Goal: Ask a question

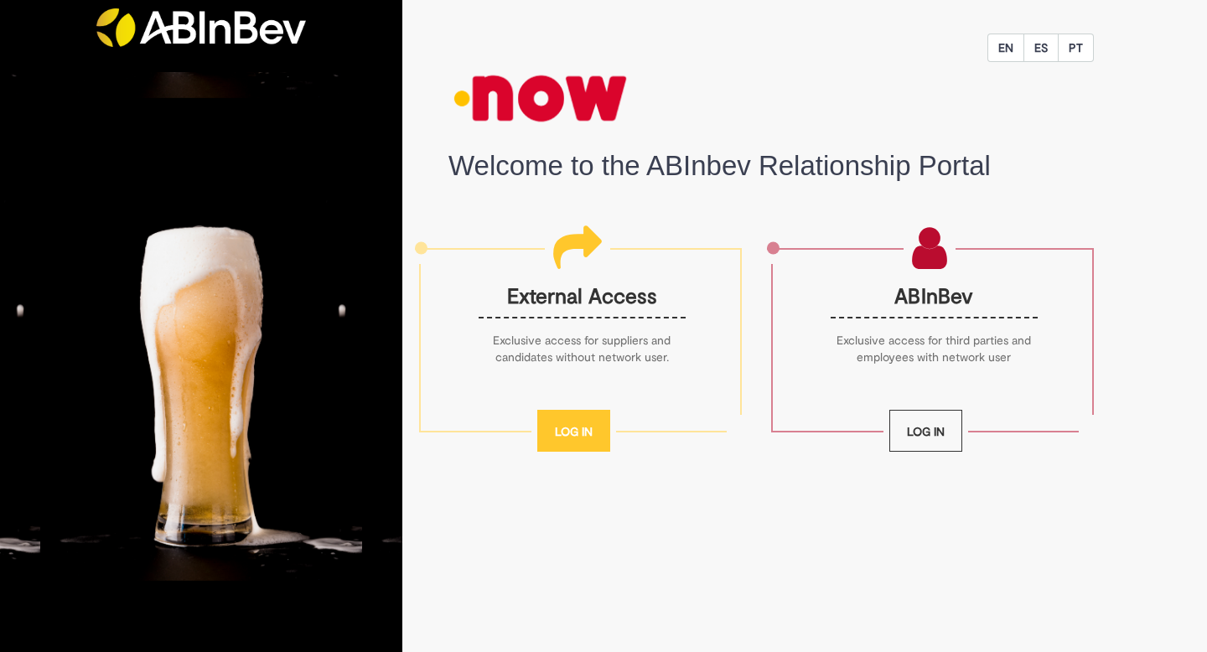
click at [586, 424] on link "Log In" at bounding box center [573, 431] width 73 height 42
click at [917, 431] on link "Log In" at bounding box center [926, 431] width 73 height 42
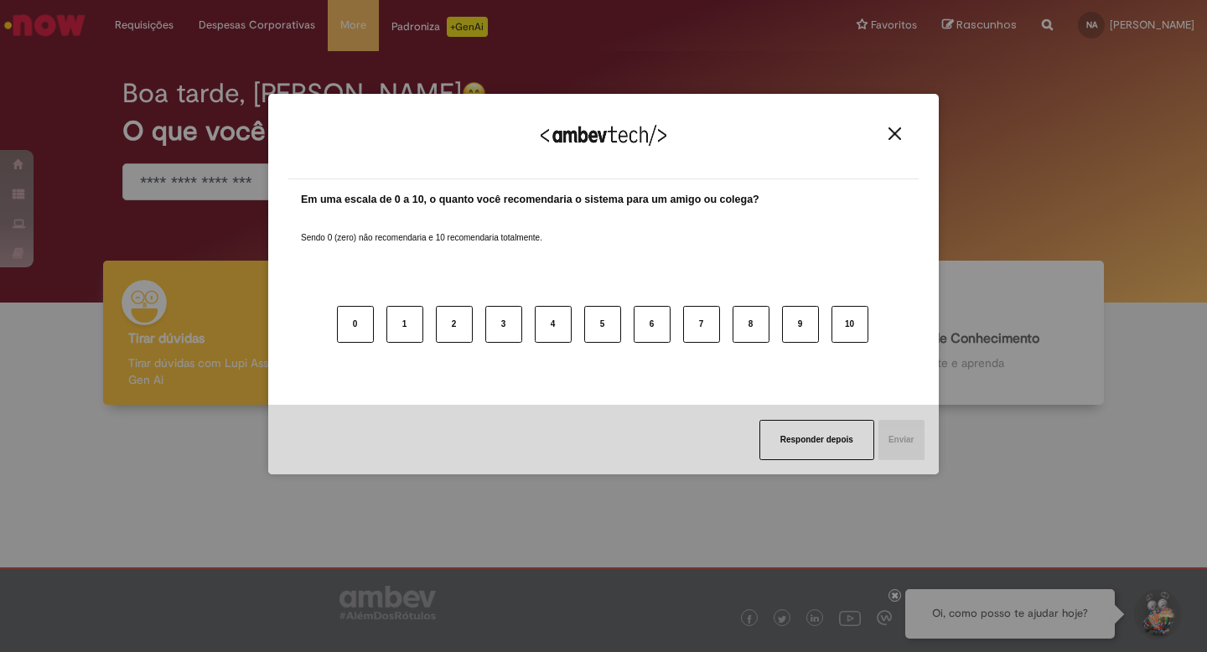
click at [903, 153] on div "Agradecemos seu feedback!" at bounding box center [603, 146] width 630 height 65
click at [903, 148] on div "Agradecemos seu feedback!" at bounding box center [603, 146] width 630 height 65
click at [896, 130] on img "Close" at bounding box center [895, 133] width 13 height 13
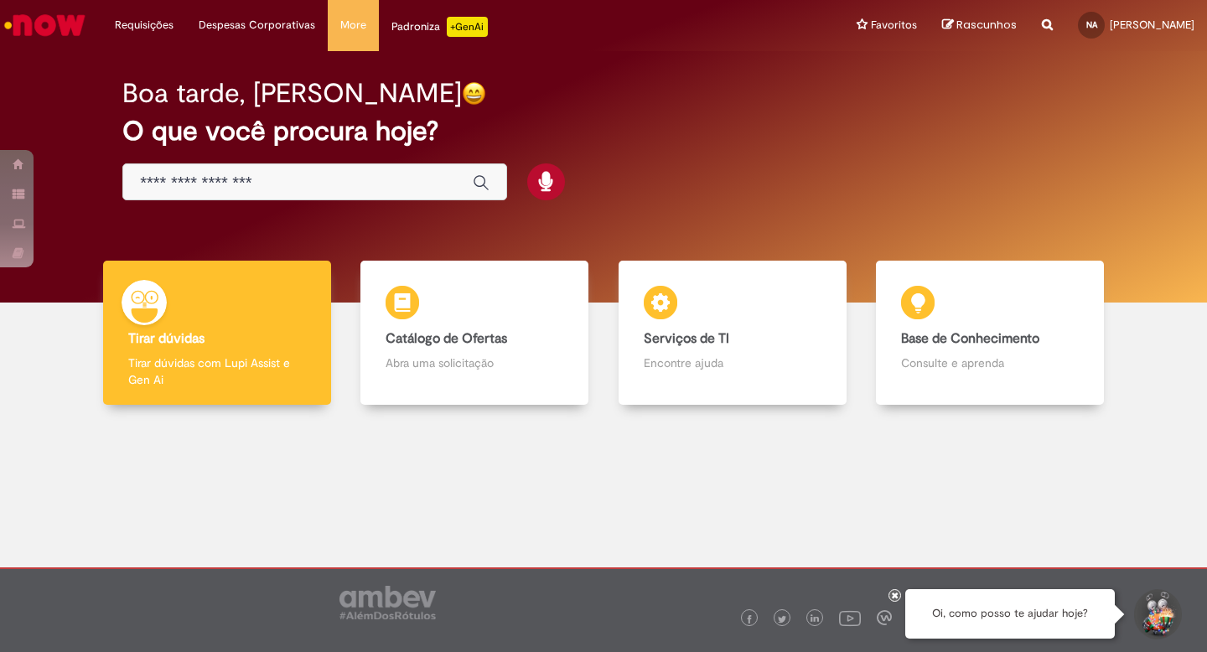
click at [1017, 603] on div "Oi, como posso te ajudar hoje?" at bounding box center [1010, 613] width 210 height 49
click at [1021, 611] on div "Oi, como posso te ajudar hoje?" at bounding box center [1010, 613] width 210 height 49
click at [1107, 614] on div "Oi, como posso te ajudar hoje?" at bounding box center [1010, 613] width 210 height 49
click at [1170, 615] on button "Iniciar Conversa de Suporte" at bounding box center [1157, 614] width 50 height 50
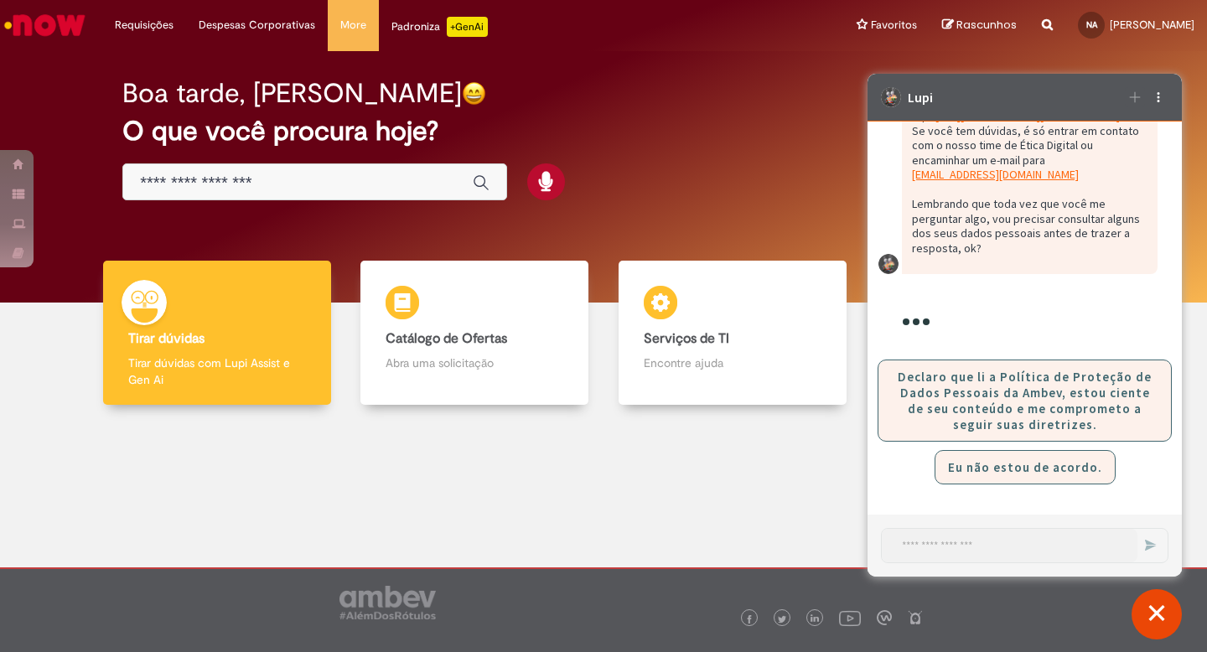
scroll to position [158, 0]
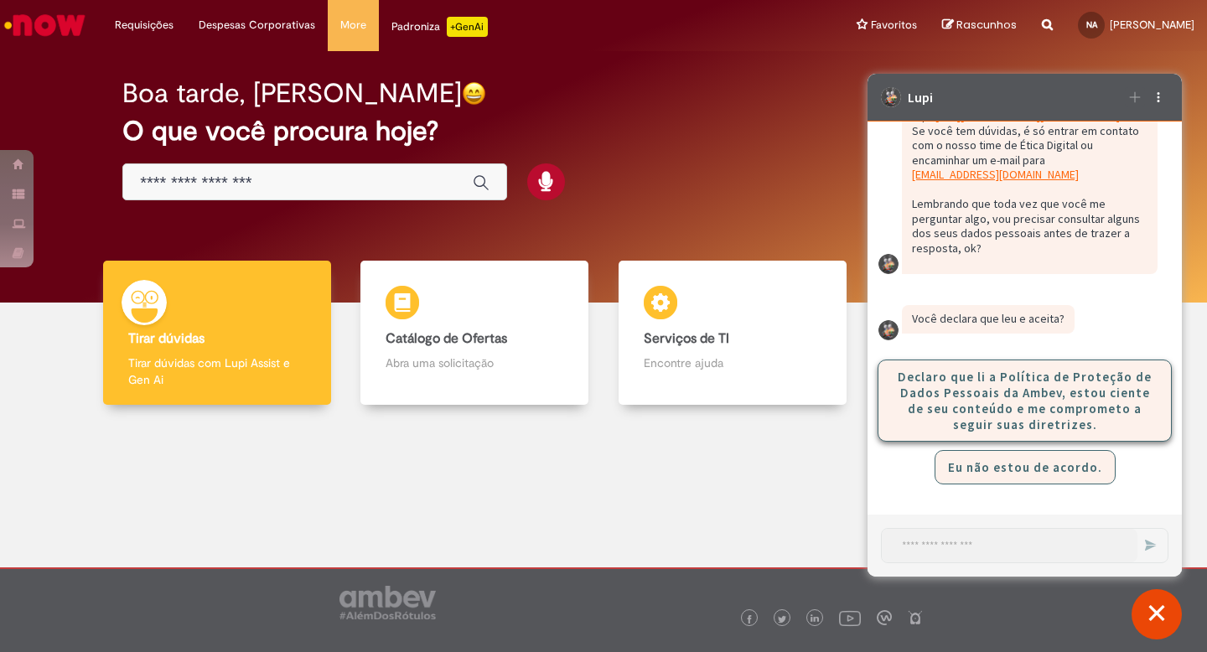
click at [1004, 419] on button "Declaro que li a Política de Proteção de Dados Pessoais da Ambev, estou ciente …" at bounding box center [1025, 401] width 294 height 82
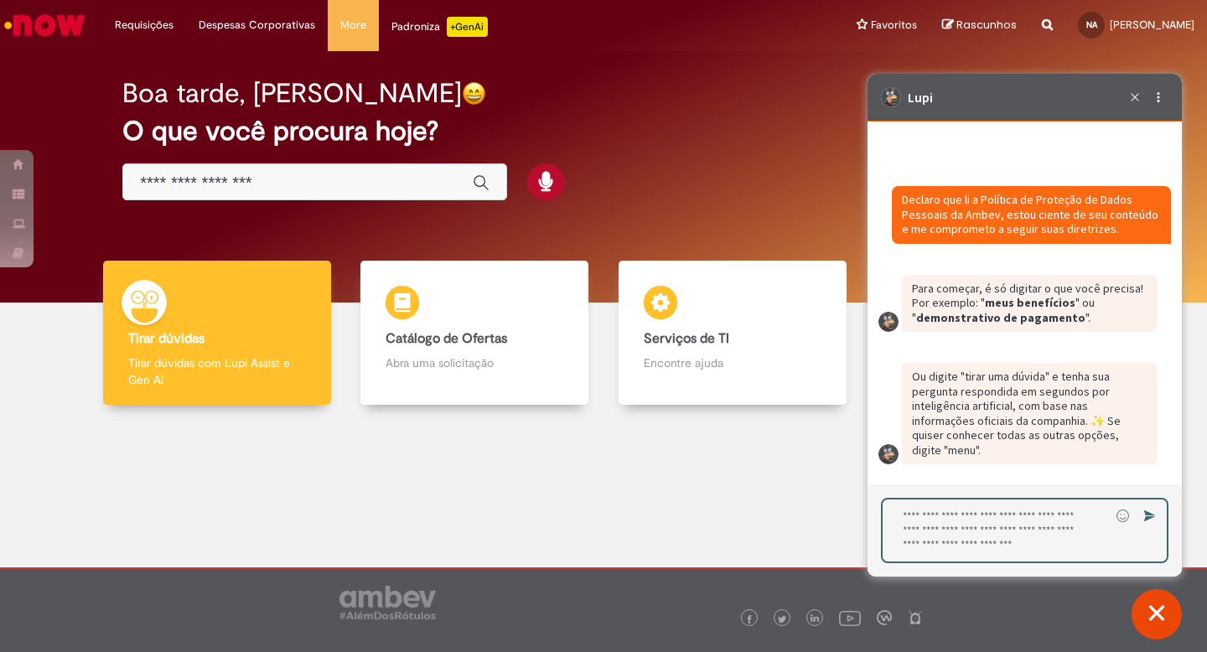
scroll to position [390, 0]
click at [989, 523] on textarea "Digite sua resposta aqui e pressione Enter para enviar" at bounding box center [996, 531] width 227 height 62
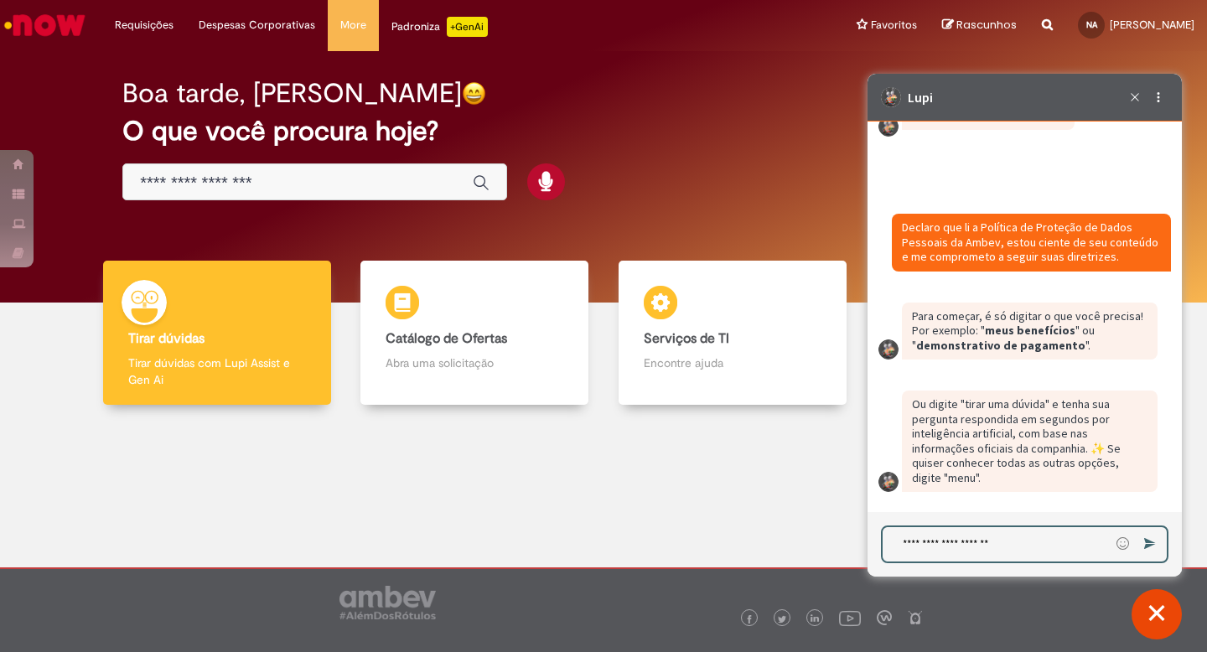
type textarea "**********"
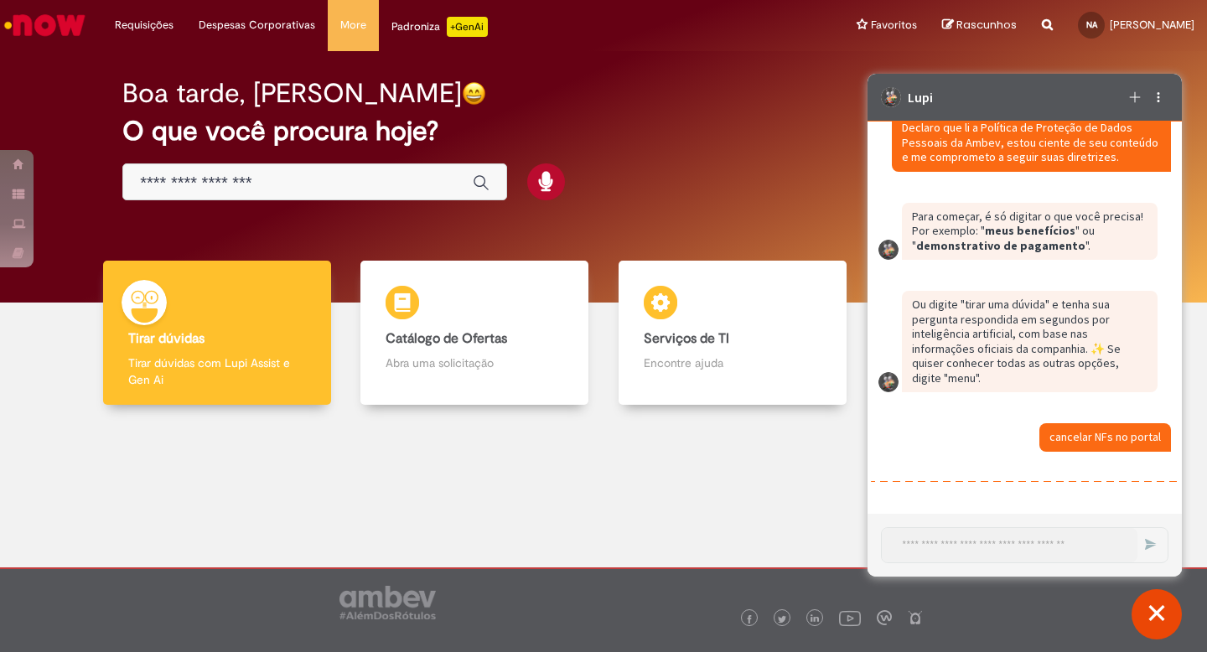
scroll to position [462, 0]
click at [1095, 441] on fragment "cancelar NFs no portal" at bounding box center [1106, 436] width 112 height 15
click at [1091, 426] on div "Caixa de diálogo de bate-papo" at bounding box center [1106, 437] width 132 height 29
click at [1084, 355] on p "Ou digite "tirar uma dúvida" e tenha sua pergunta respondida em segundos por in…" at bounding box center [1030, 342] width 236 height 88
click at [1053, 463] on div "Caixa de diálogo de bate-papo" at bounding box center [1031, 446] width 281 height 46
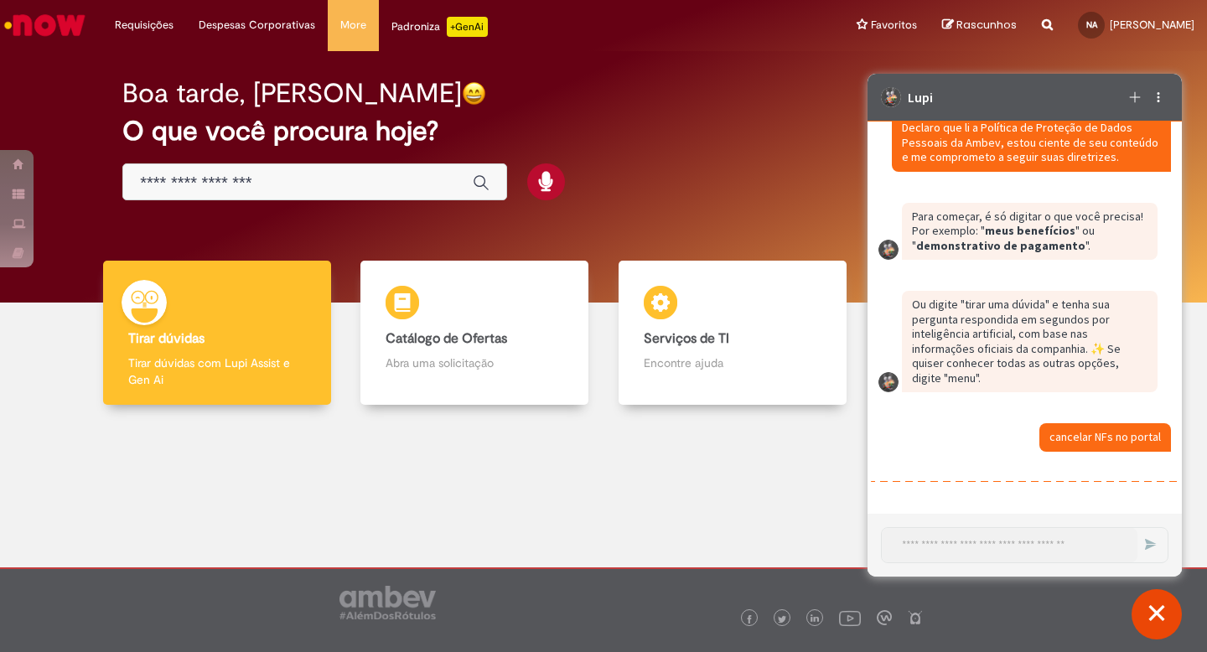
click at [1038, 511] on div "Caixa de diálogo de bate-papo" at bounding box center [1025, 109] width 314 height 810
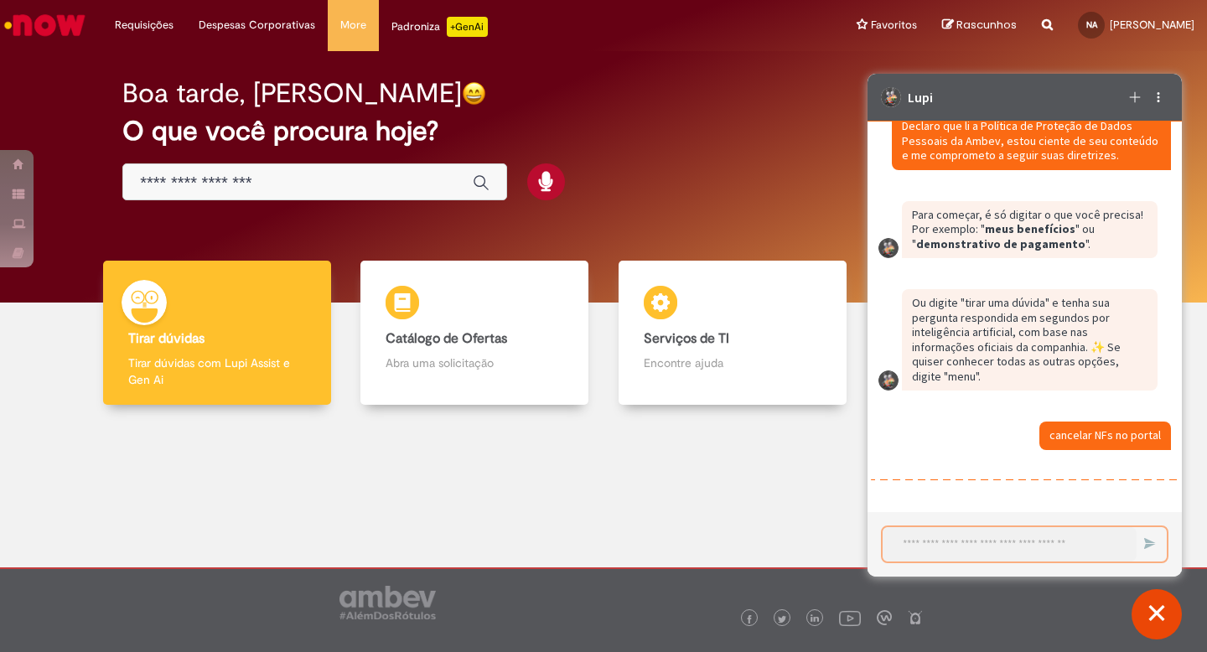
click at [1023, 534] on textarea "Iniciar uma nova conversa" at bounding box center [1010, 544] width 254 height 34
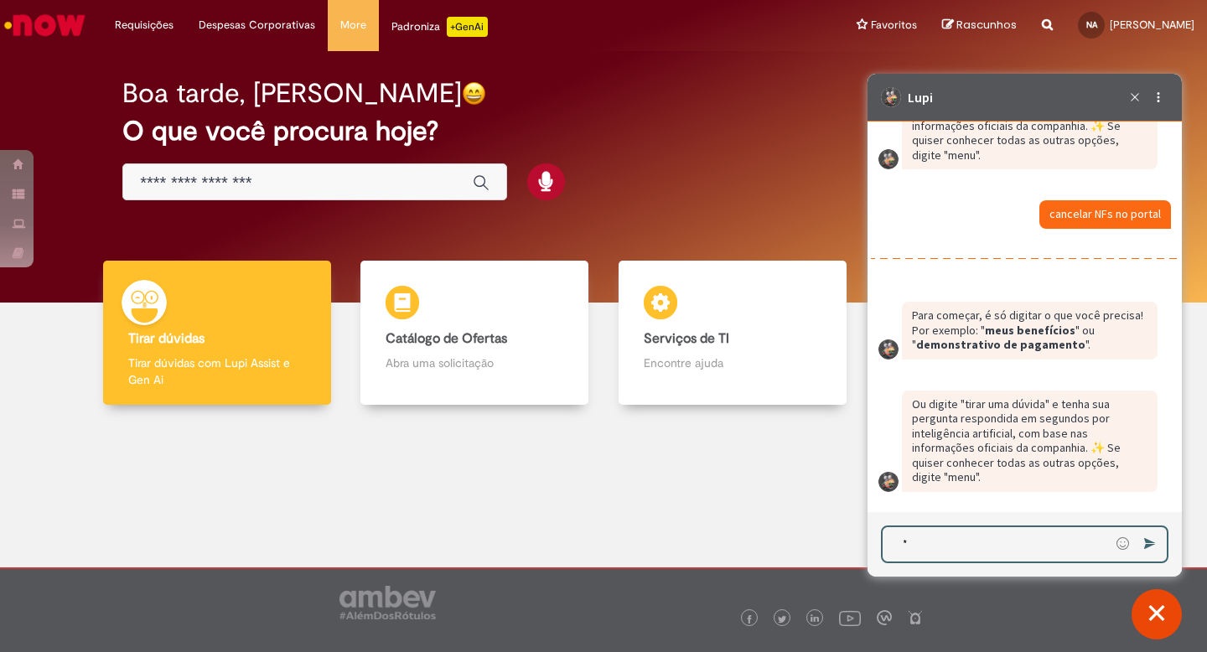
scroll to position [684, 0]
type textarea "**********"
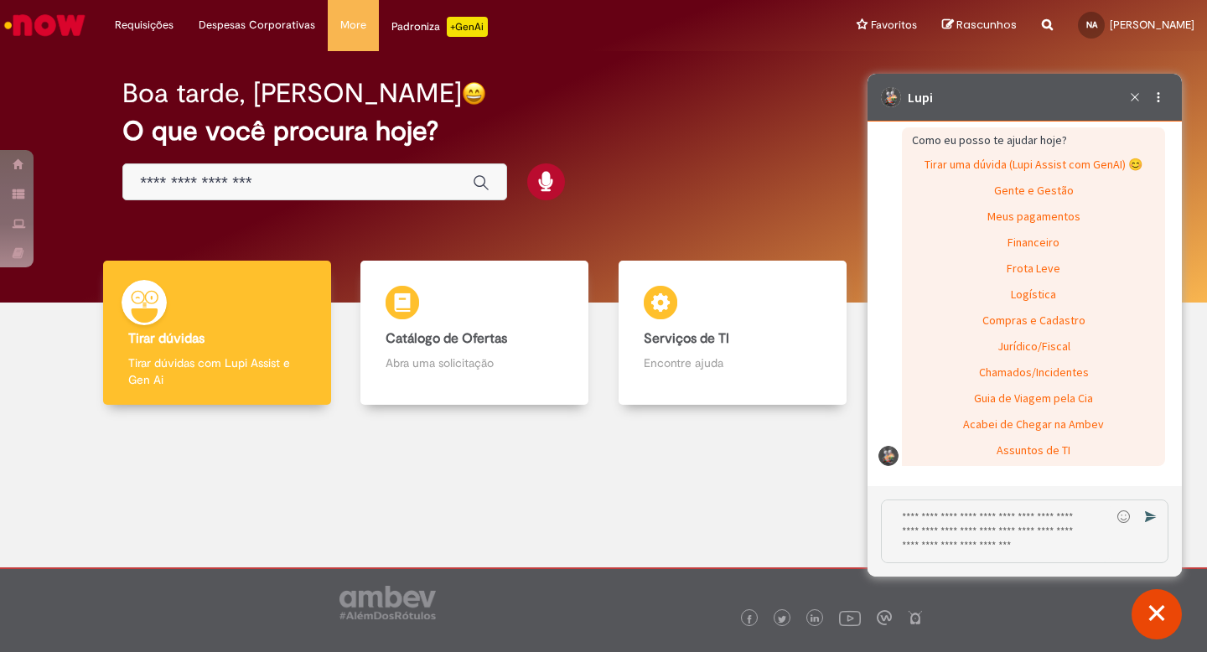
scroll to position [1202, 0]
click at [1061, 234] on div "Financeiro" at bounding box center [1034, 243] width 260 height 25
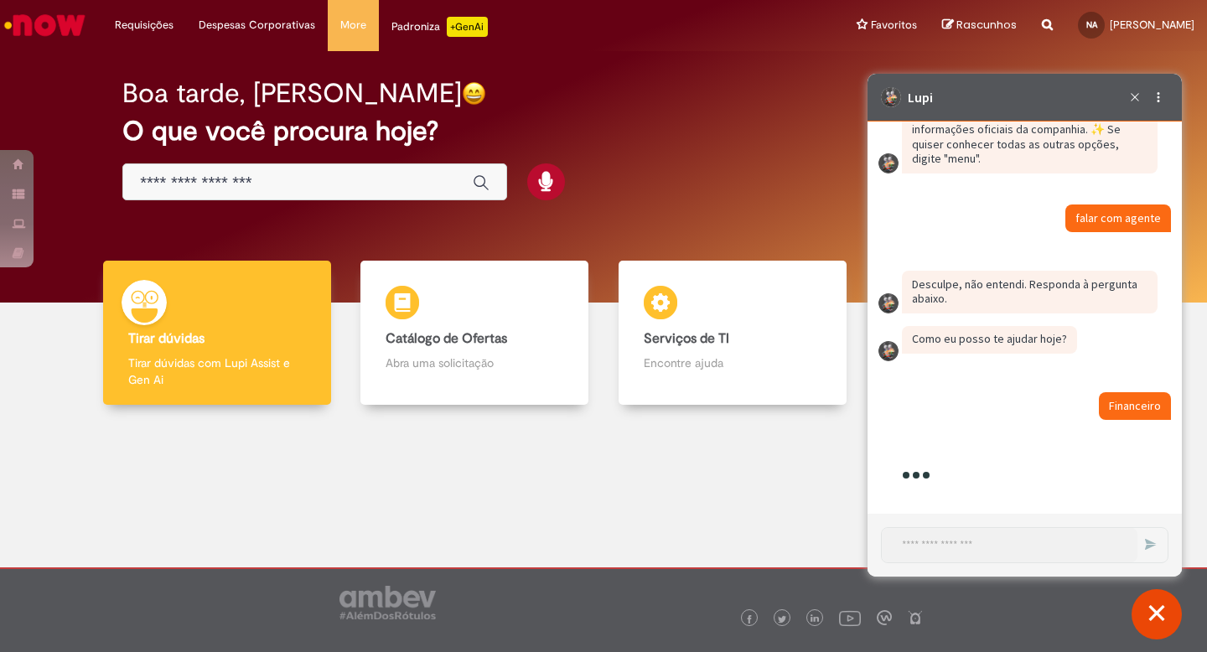
scroll to position [1177, 0]
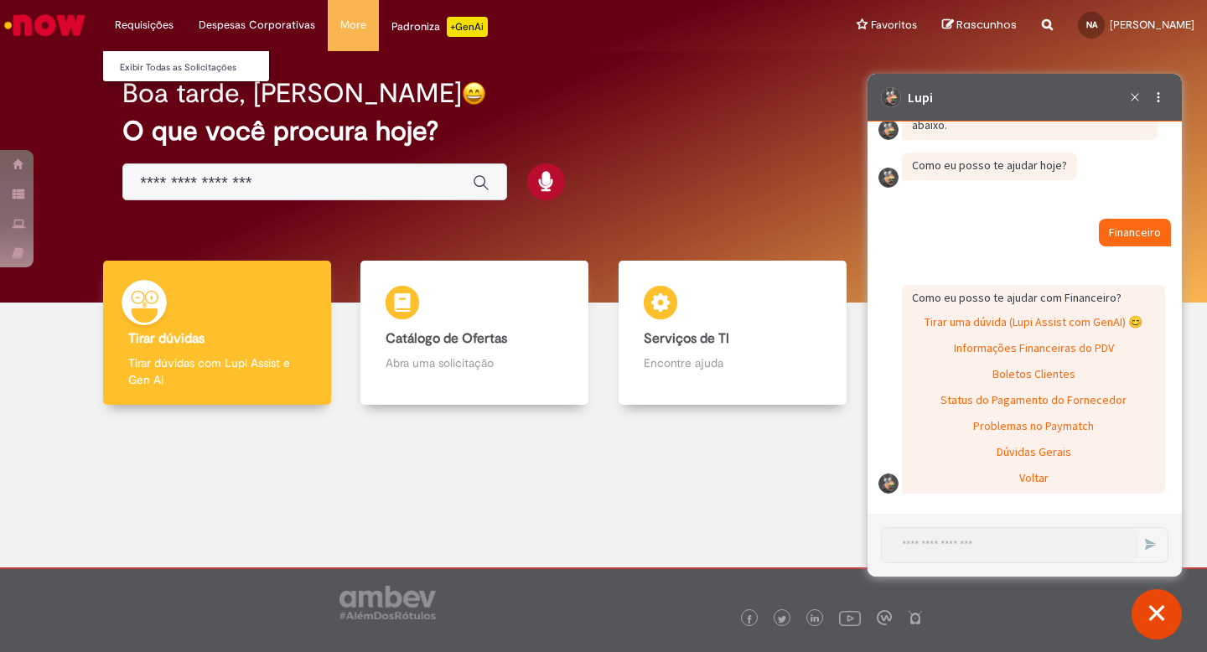
click at [136, 18] on li "Requisições Exibir Todas as Solicitações" at bounding box center [144, 25] width 84 height 50
click at [139, 28] on li "Requisições Exibir Todas as Solicitações" at bounding box center [144, 25] width 84 height 50
click at [176, 75] on link "Exibir Todas as Solicitações" at bounding box center [195, 68] width 184 height 18
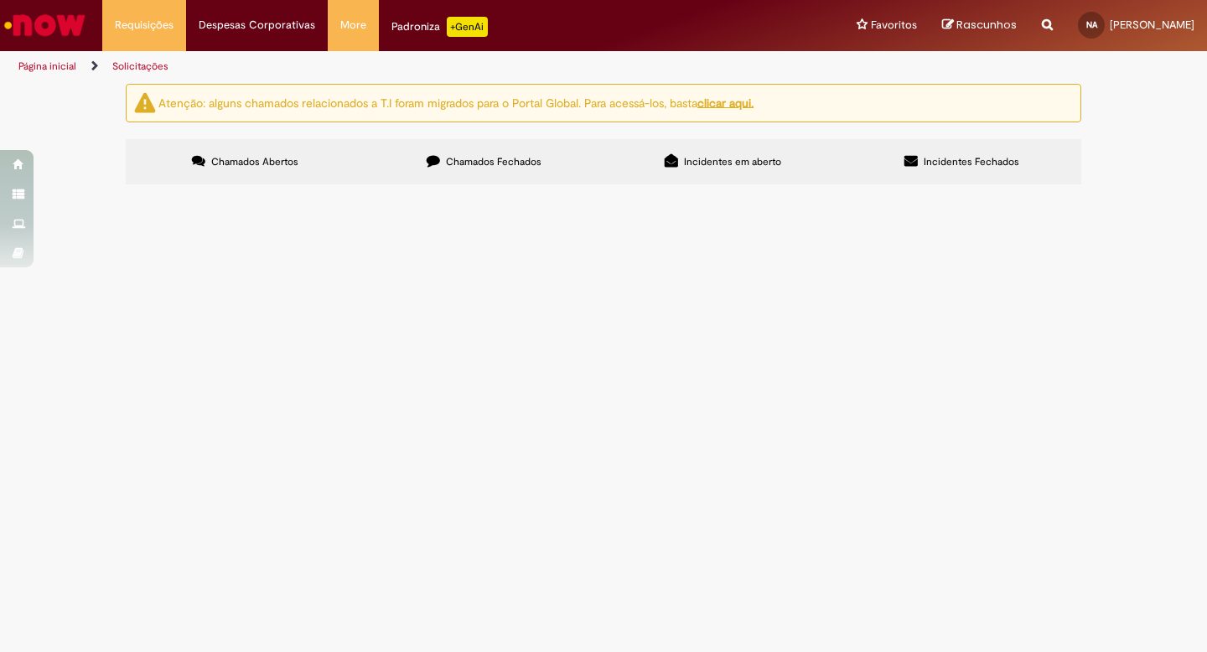
click at [0, 0] on button at bounding box center [0, 0] width 0 height 0
click at [433, 177] on label "Chamados Fechados" at bounding box center [484, 161] width 239 height 45
click at [807, 155] on label "Incidentes em aberto" at bounding box center [723, 161] width 239 height 45
click at [298, 158] on label "Chamados Abertos" at bounding box center [245, 161] width 239 height 45
click at [0, 0] on button at bounding box center [0, 0] width 0 height 0
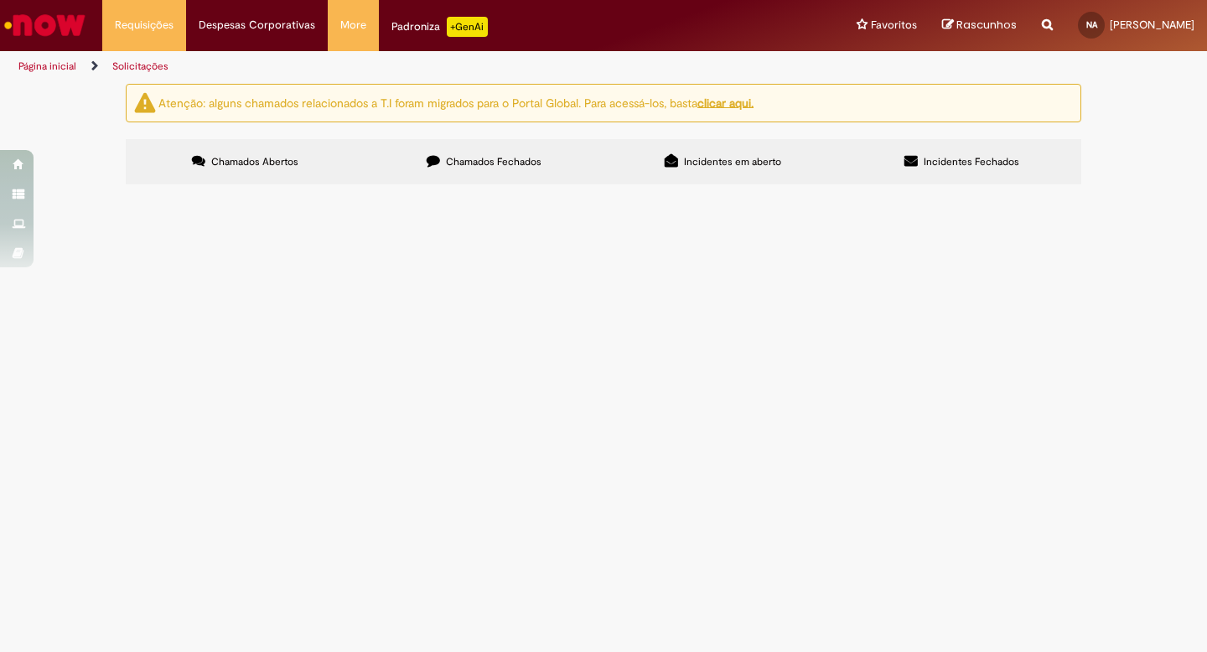
click at [0, 0] on button at bounding box center [0, 0] width 0 height 0
click at [523, 97] on ng-bind-html "Atenção: alguns chamados relacionados a T.I foram migrados para o Portal Global…" at bounding box center [455, 102] width 595 height 15
click at [641, 106] on ng-bind-html "Atenção: alguns chamados relacionados a T.I foram migrados para o Portal Global…" at bounding box center [455, 102] width 595 height 15
click at [729, 103] on u "clicar aqui." at bounding box center [726, 102] width 56 height 15
click at [428, 179] on label "Chamados Fechados" at bounding box center [484, 161] width 239 height 45
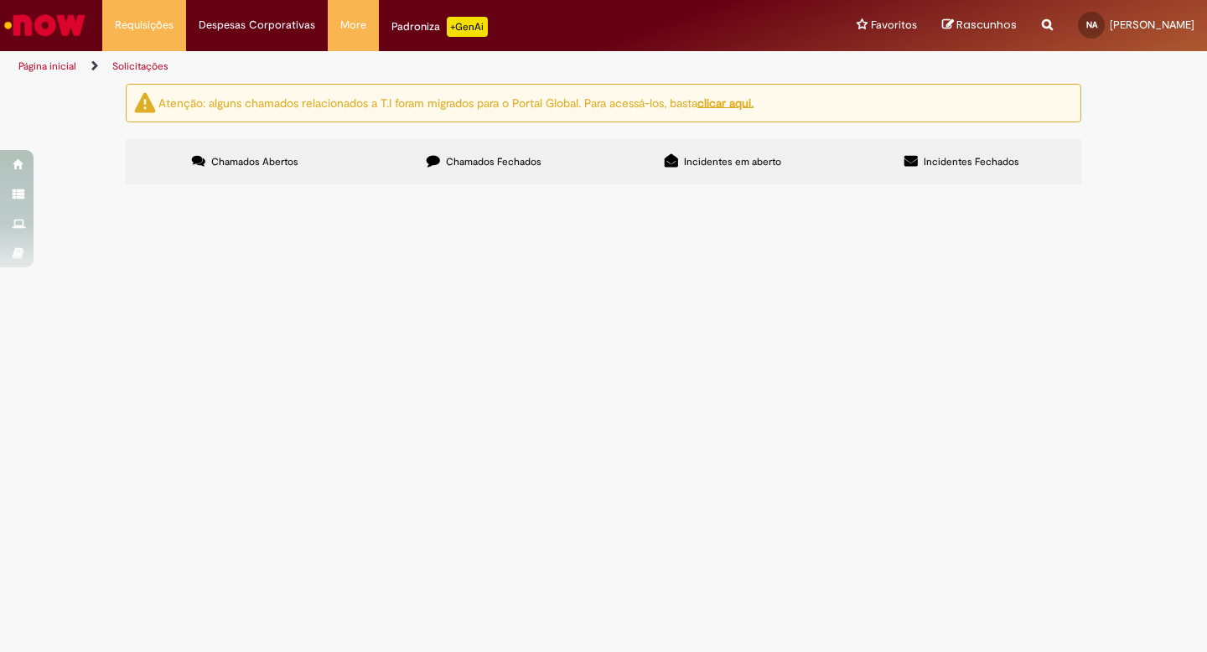
click at [649, 156] on label "Incidentes em aberto" at bounding box center [723, 161] width 239 height 45
click at [723, 155] on label "Incidentes em aberto" at bounding box center [723, 161] width 239 height 45
click at [915, 150] on label "Incidentes Fechados" at bounding box center [962, 161] width 239 height 45
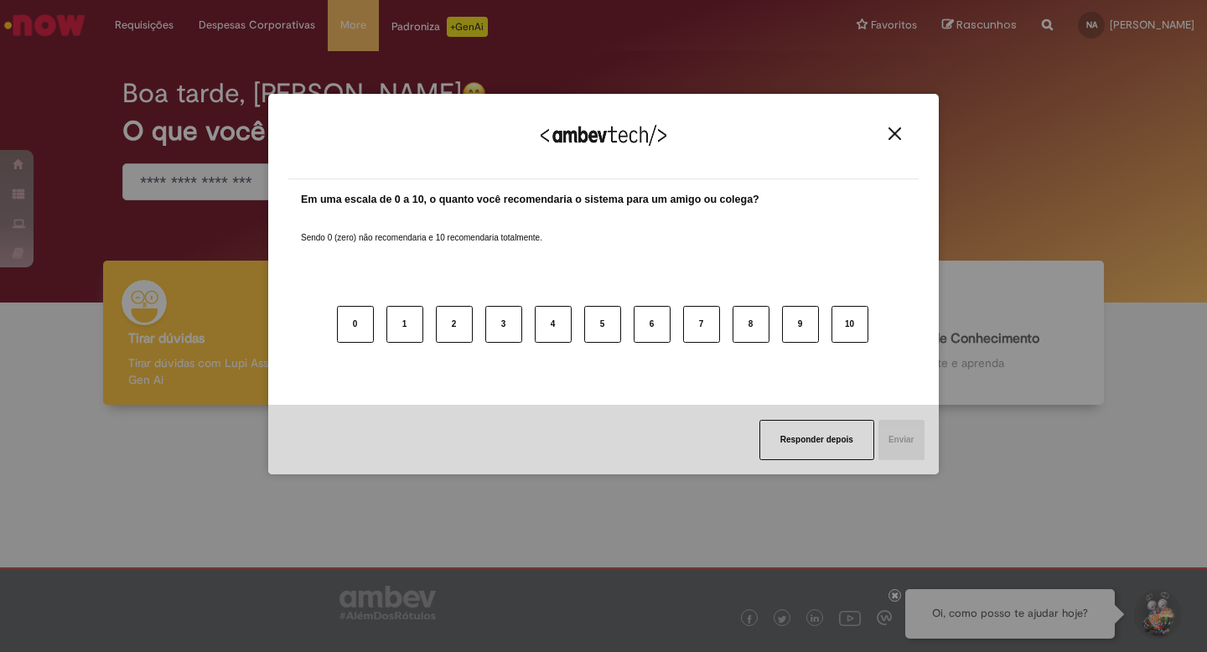
click at [1153, 615] on div "Agradecemos seu feedback! Em uma escala de 0 a 10, o quanto você recomendaria o…" at bounding box center [603, 326] width 1207 height 652
click at [887, 132] on button "Close" at bounding box center [895, 134] width 23 height 14
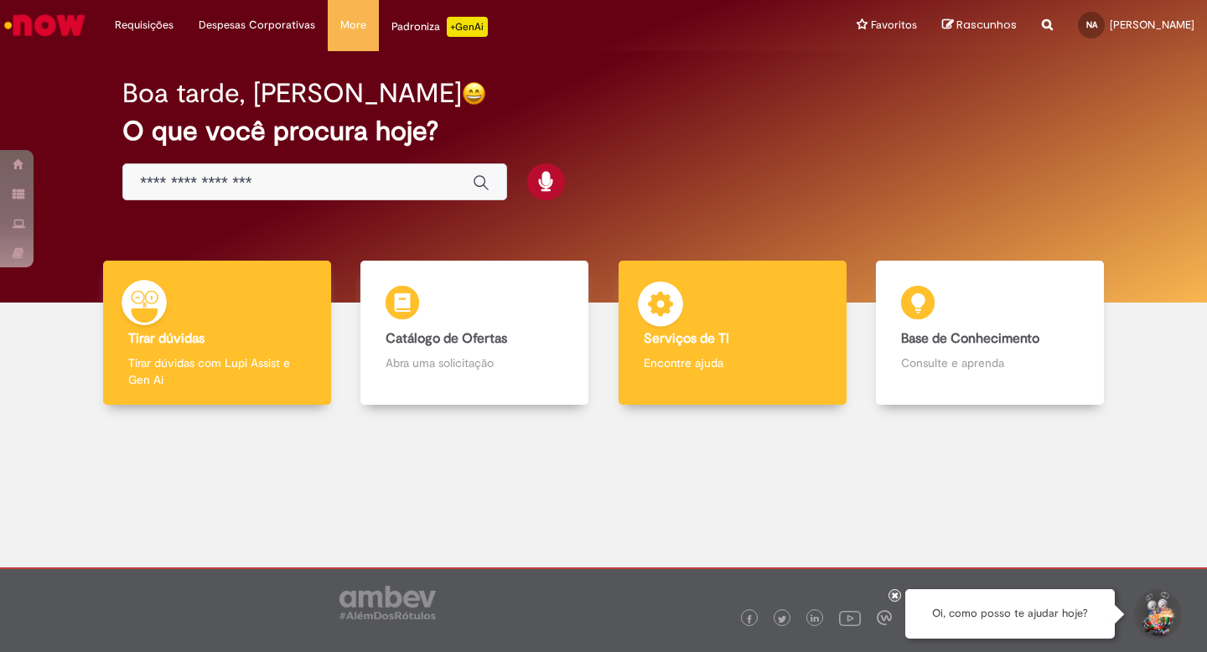
click at [751, 351] on div "Serviços de TI Serviços de TI Encontre ajuda" at bounding box center [733, 333] width 228 height 145
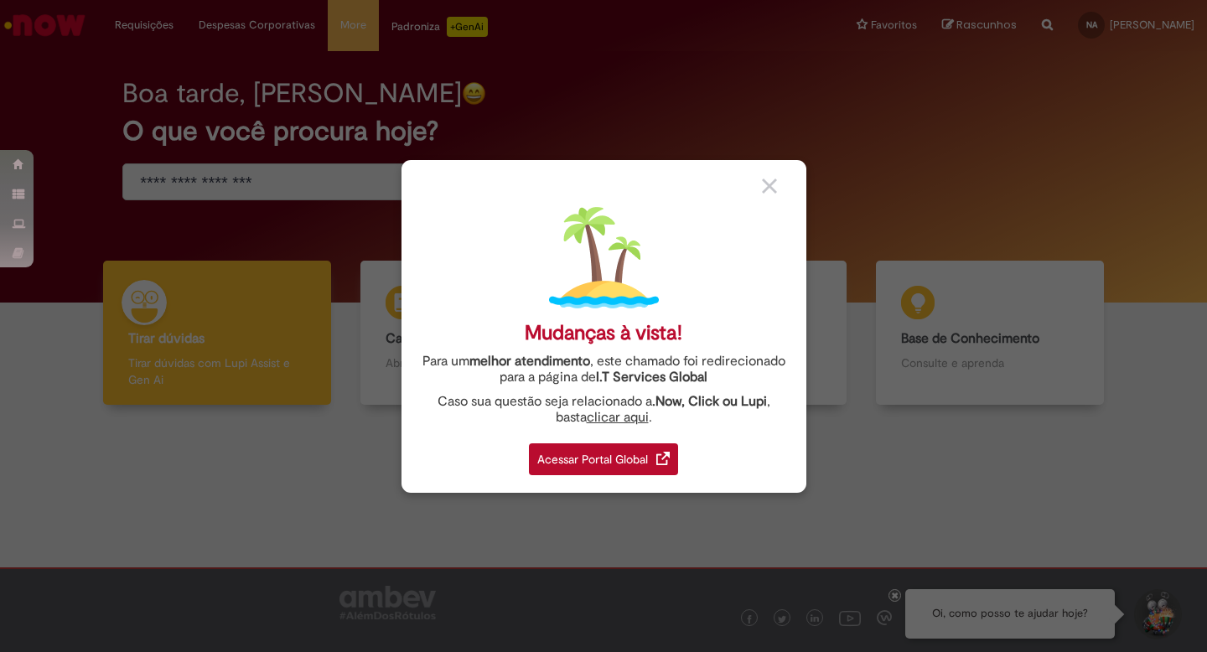
click at [657, 465] on div "Acessar Portal Global" at bounding box center [603, 459] width 149 height 32
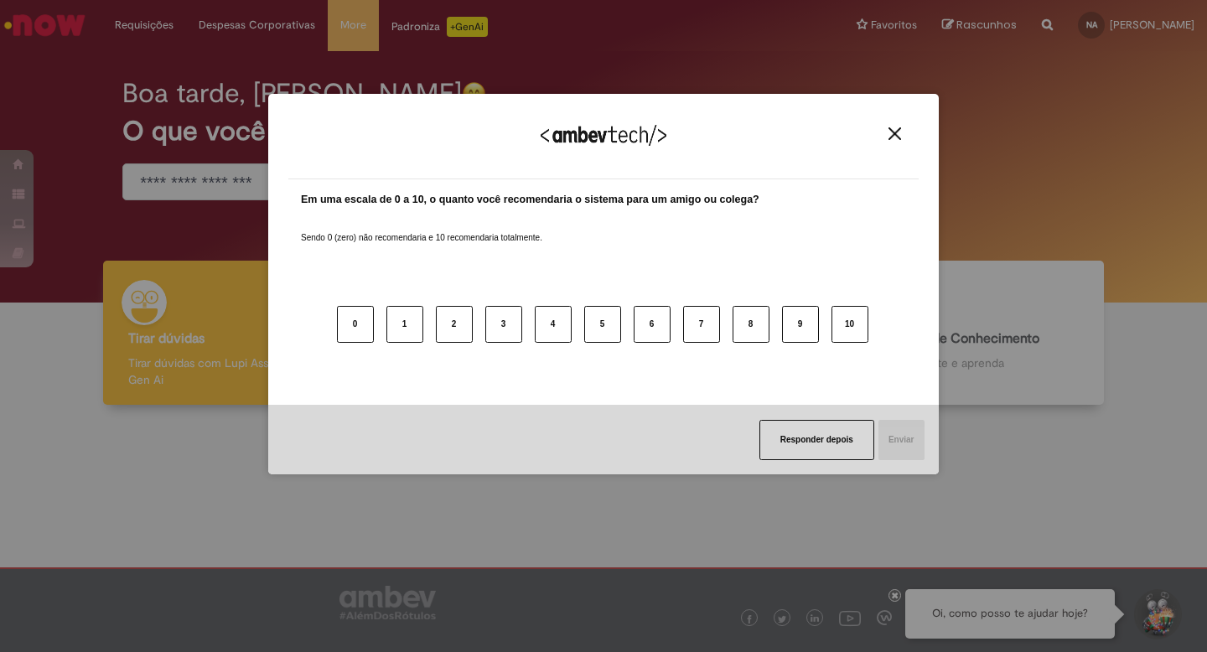
click at [911, 127] on div "Agradecemos seu feedback!" at bounding box center [603, 146] width 630 height 65
click at [895, 131] on img "Close" at bounding box center [895, 133] width 13 height 13
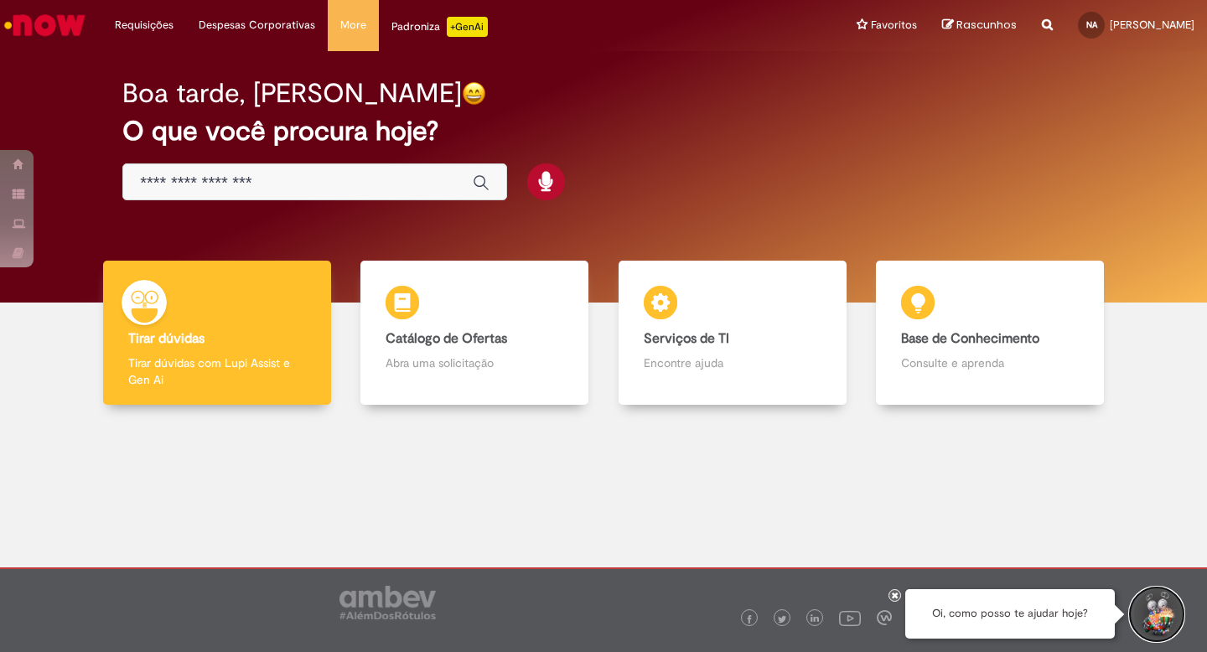
click at [1168, 615] on button "Iniciar Conversa de Suporte" at bounding box center [1157, 614] width 50 height 50
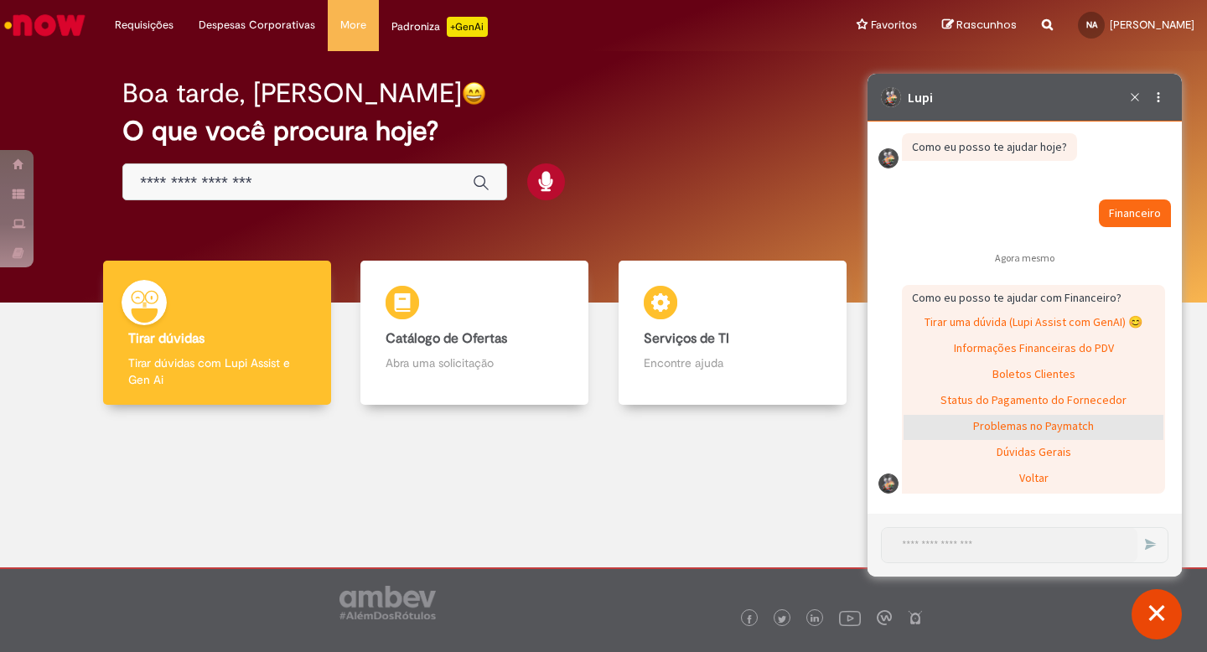
scroll to position [1095, 0]
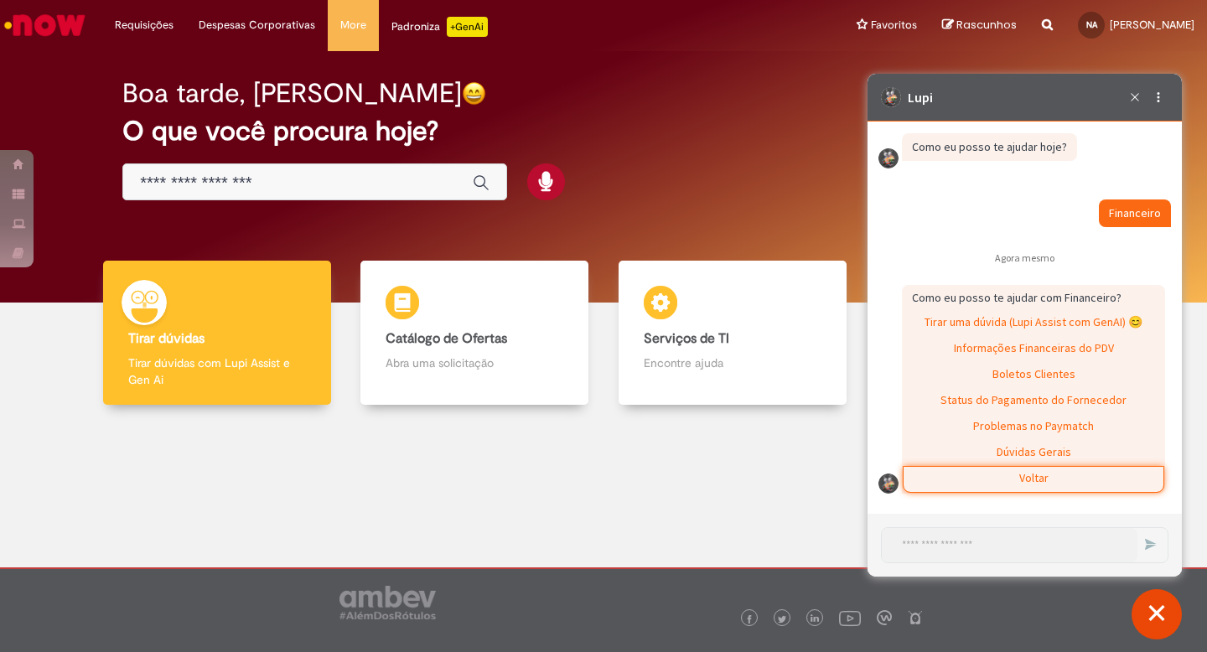
click at [1033, 469] on div "Voltar" at bounding box center [1034, 479] width 260 height 25
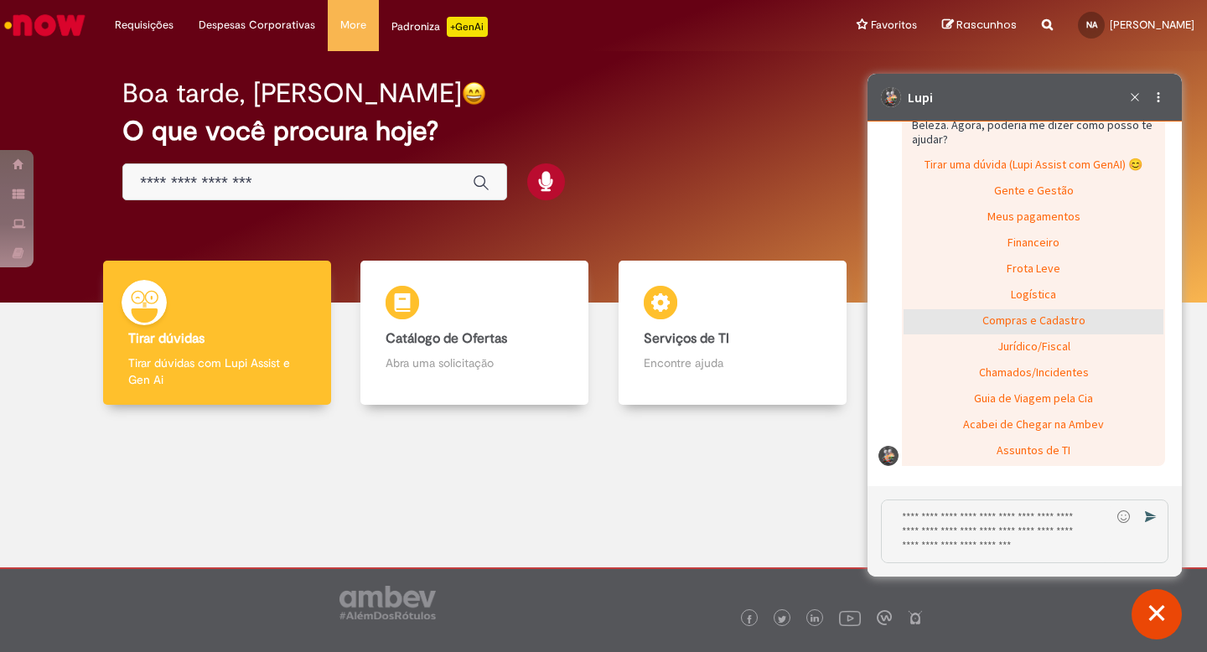
scroll to position [1399, 0]
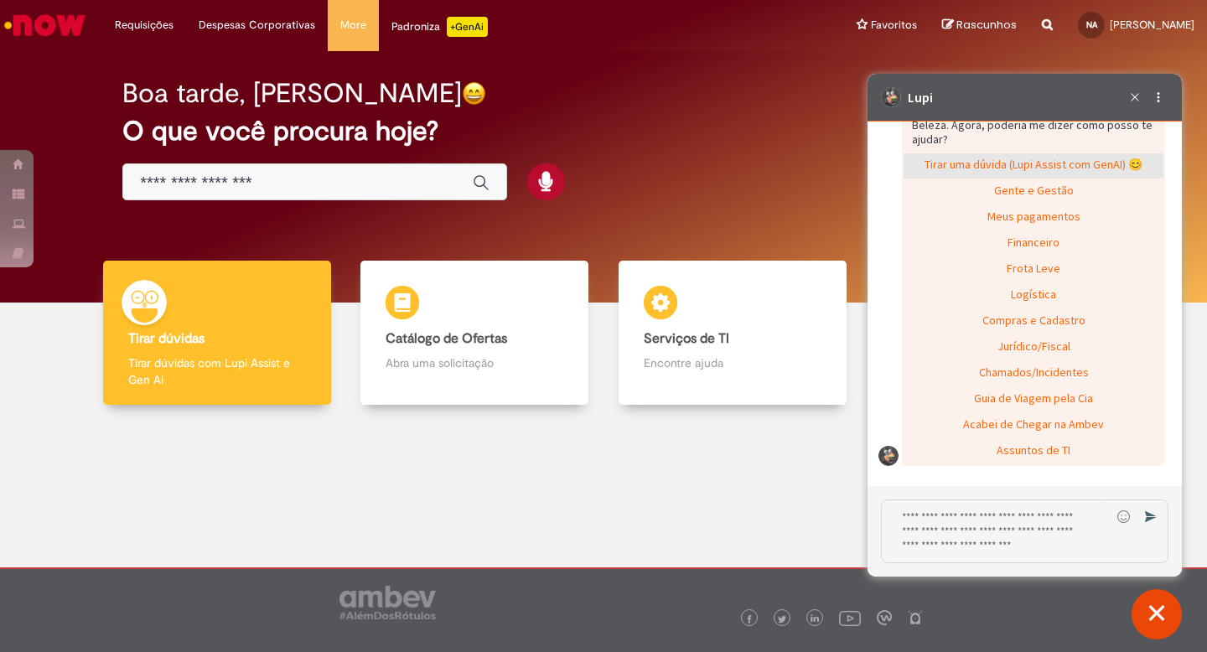
click at [1013, 155] on div "Tirar uma dúvida (Lupi Assist com GenAI) 😊" at bounding box center [1034, 165] width 260 height 25
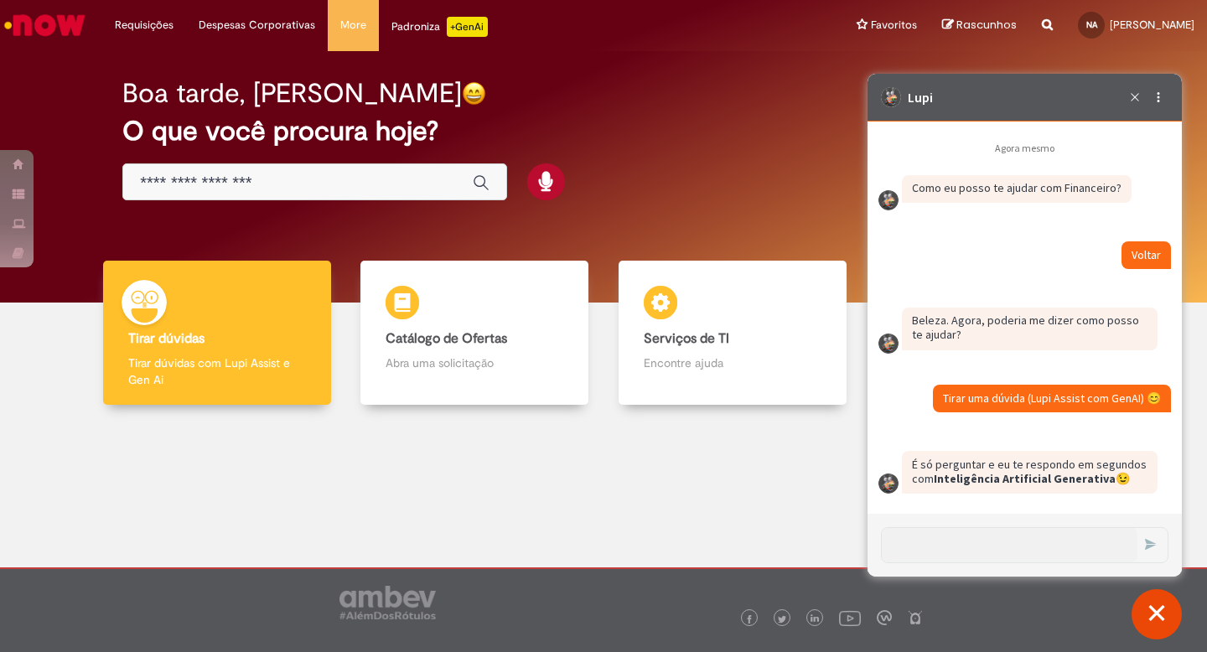
scroll to position [1205, 0]
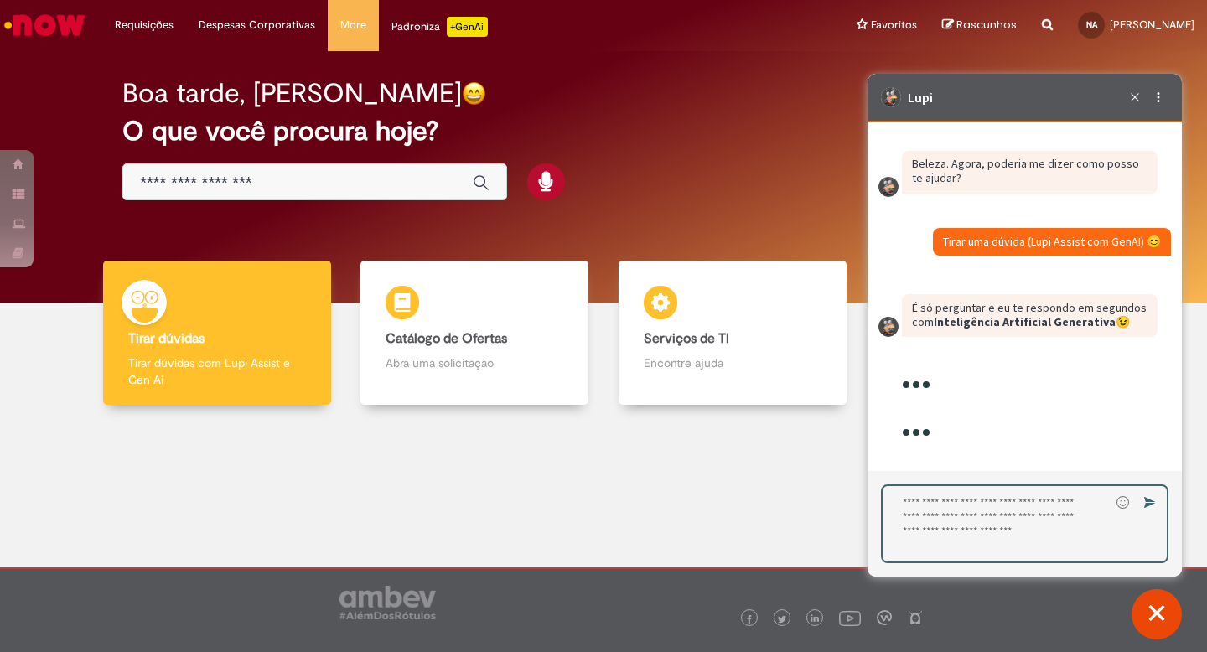
click at [973, 515] on textarea "Digite sua resposta aqui e pressione Enter para enviar" at bounding box center [996, 523] width 227 height 75
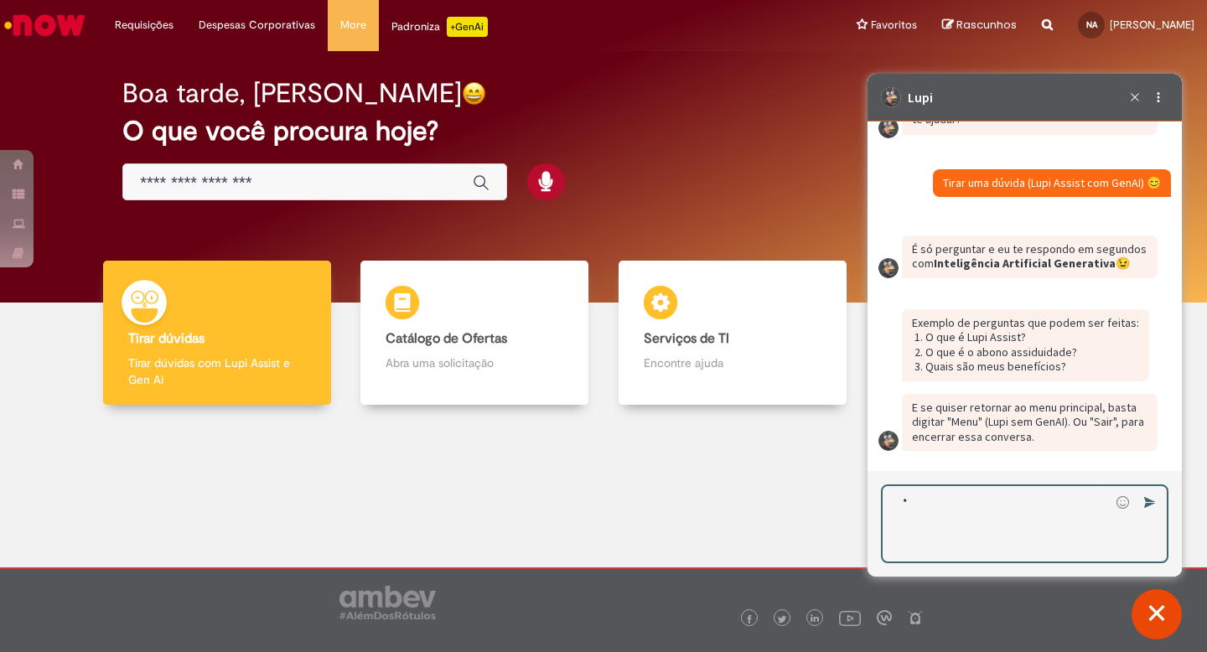
scroll to position [1379, 0]
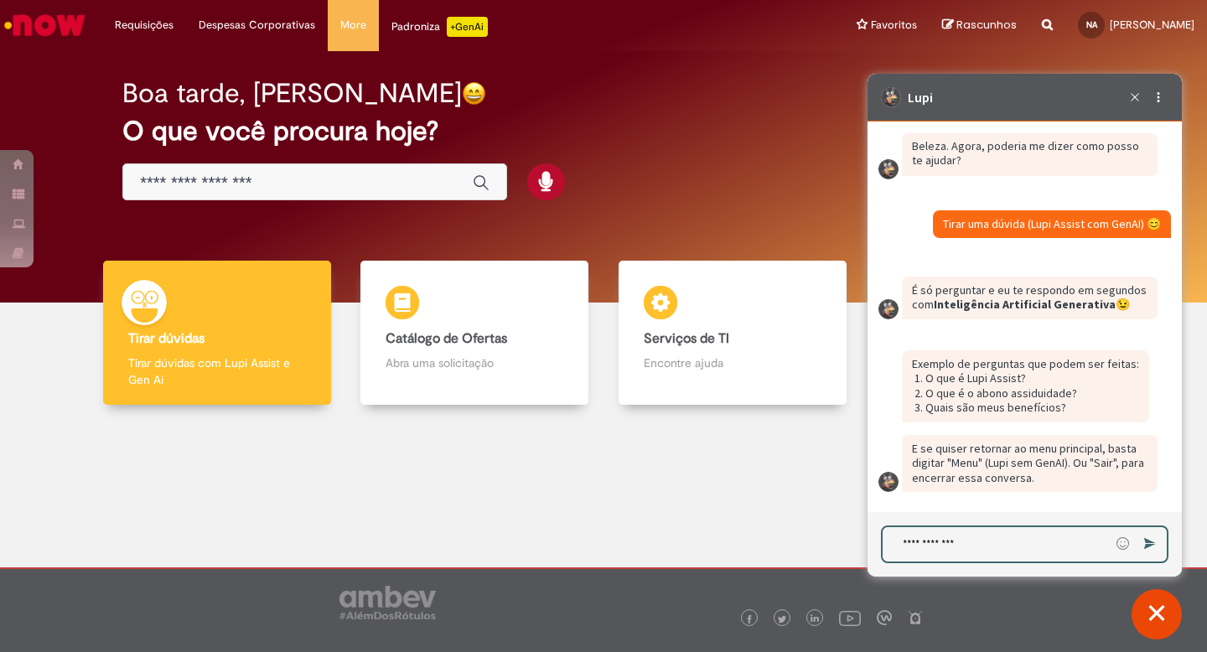
type textarea "**********"
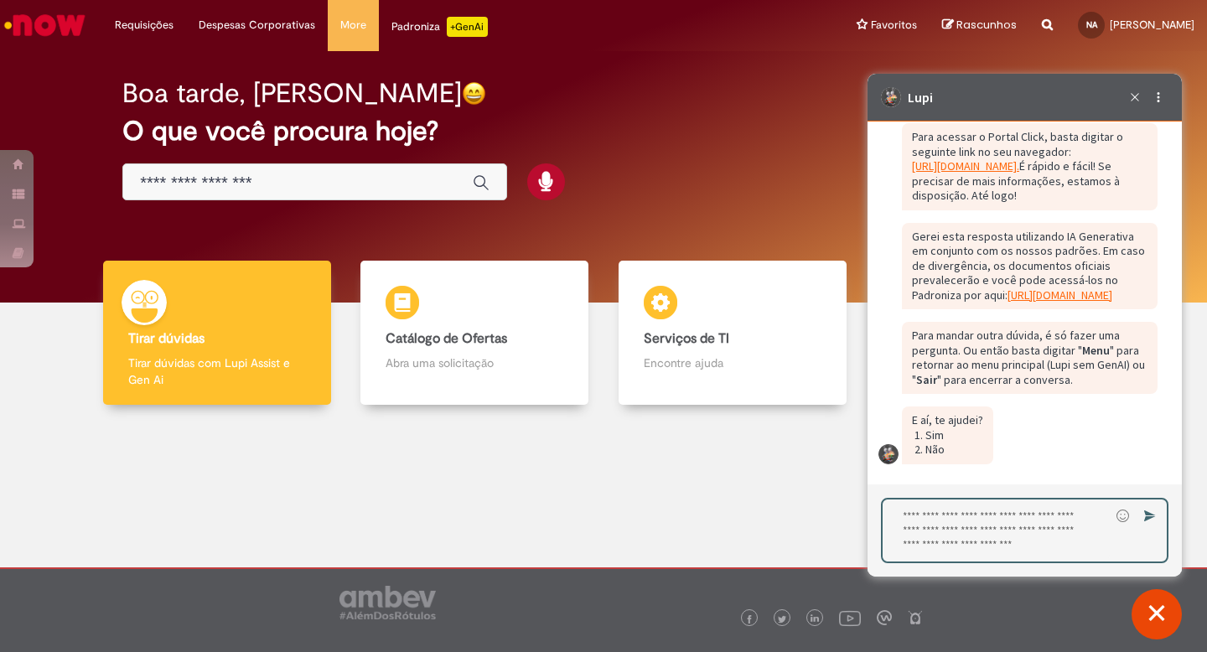
scroll to position [1859, 0]
click at [1016, 531] on textarea "Digite sua resposta aqui e pressione Enter para enviar" at bounding box center [996, 531] width 227 height 62
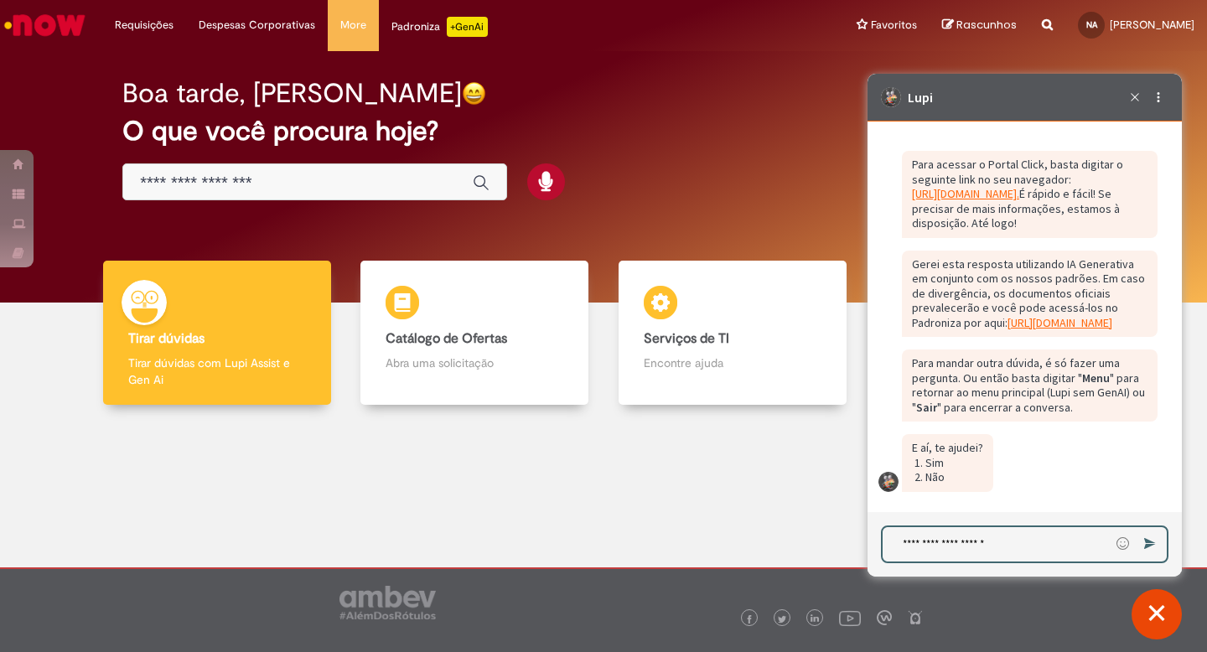
type textarea "**********"
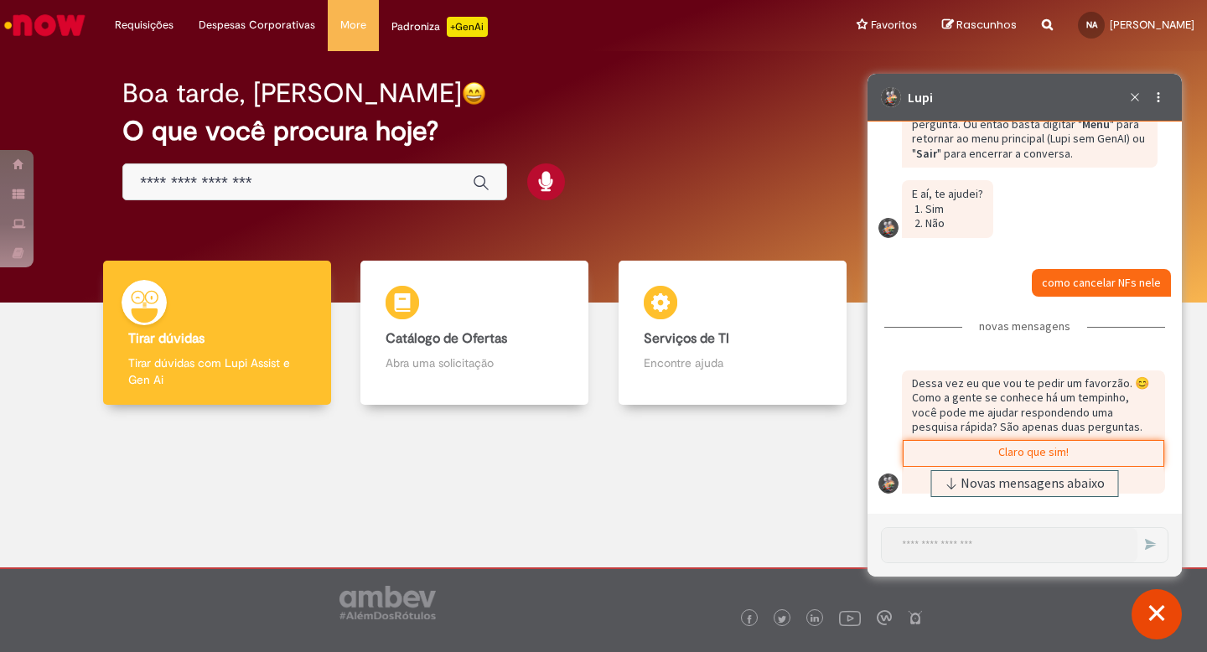
scroll to position [2086, 0]
click at [985, 371] on div "Dessa vez eu que vou te pedir um favorzão. 😊 Como a gente se conhece há um temp…" at bounding box center [1033, 432] width 263 height 123
click at [1042, 478] on span "Novas mensagens abaixo" at bounding box center [1033, 484] width 144 height 12
click at [1102, 453] on div "Claro que sim!" at bounding box center [1034, 453] width 260 height 25
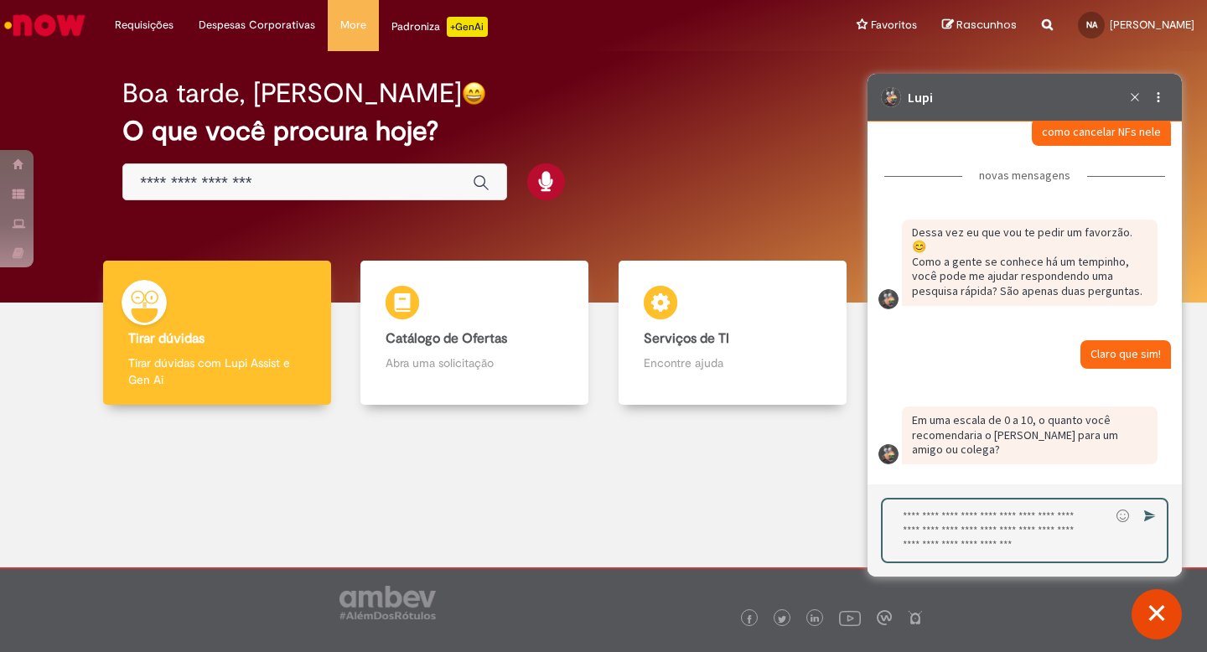
scroll to position [2223, 0]
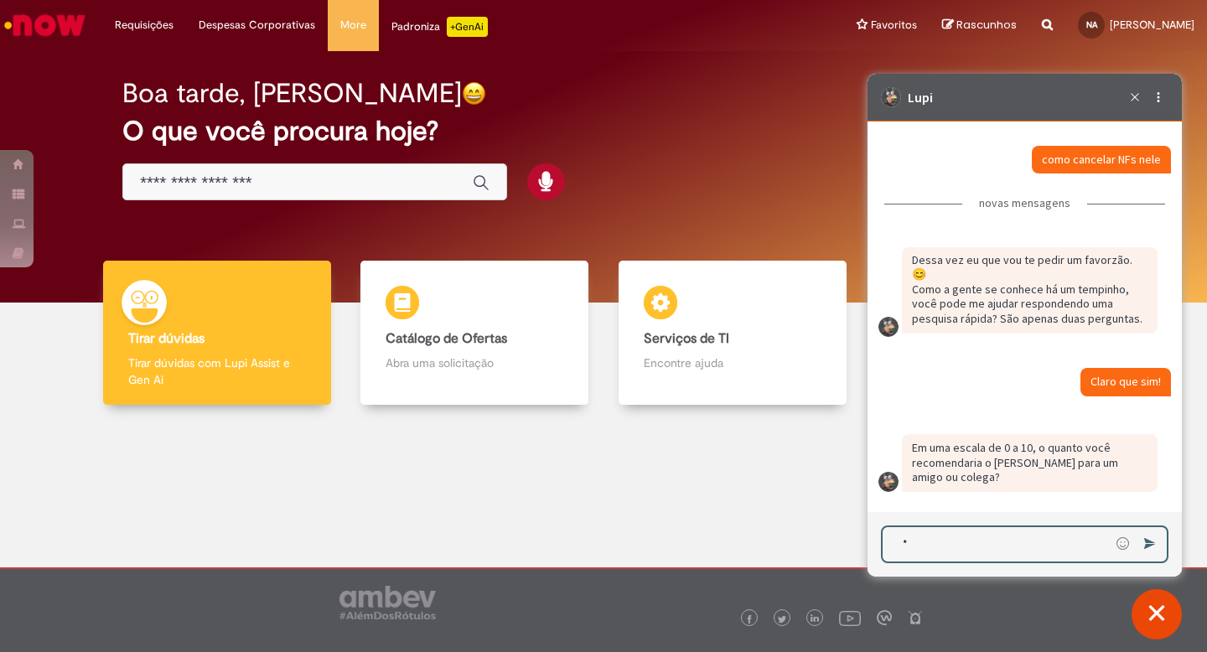
type textarea "**"
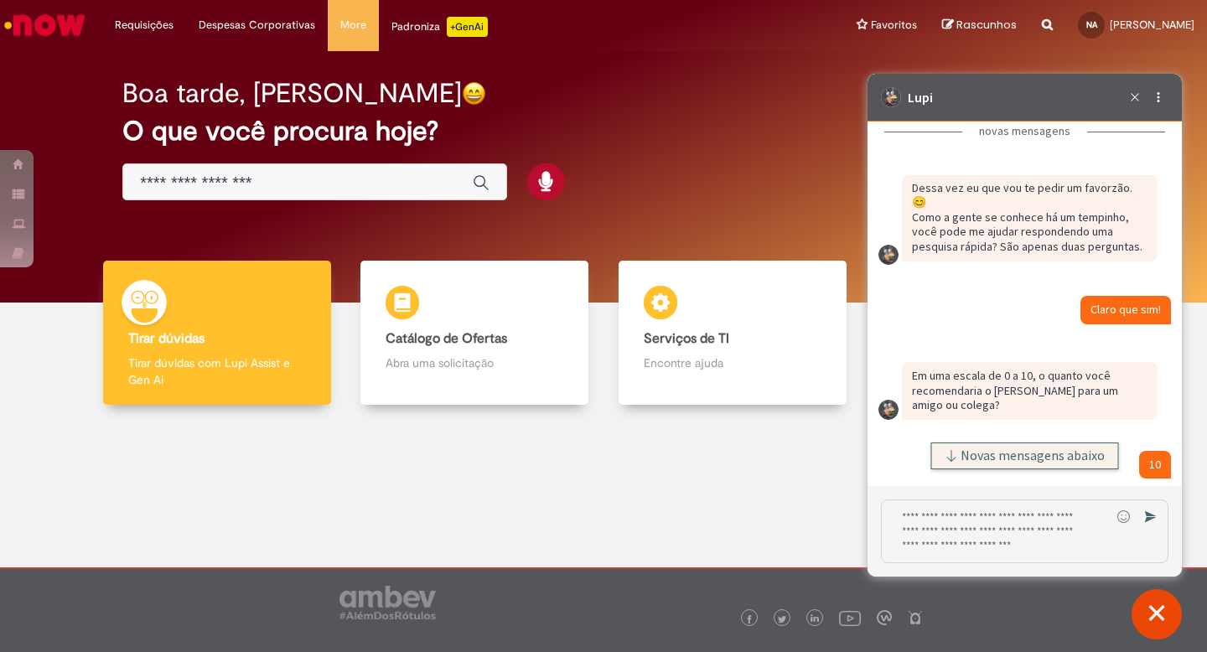
click at [1053, 456] on span "Novas mensagens abaixo" at bounding box center [1033, 456] width 144 height 12
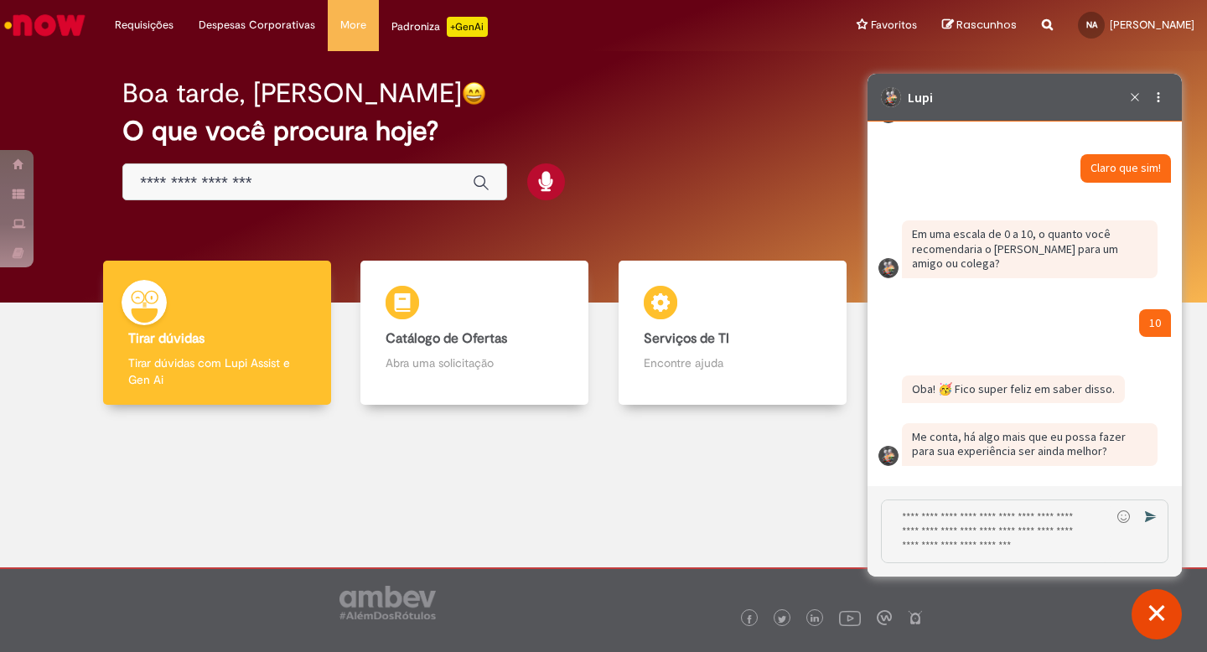
scroll to position [2409, 0]
click at [1045, 523] on textarea "Digite sua resposta aqui e pressione Enter para enviar" at bounding box center [996, 532] width 229 height 62
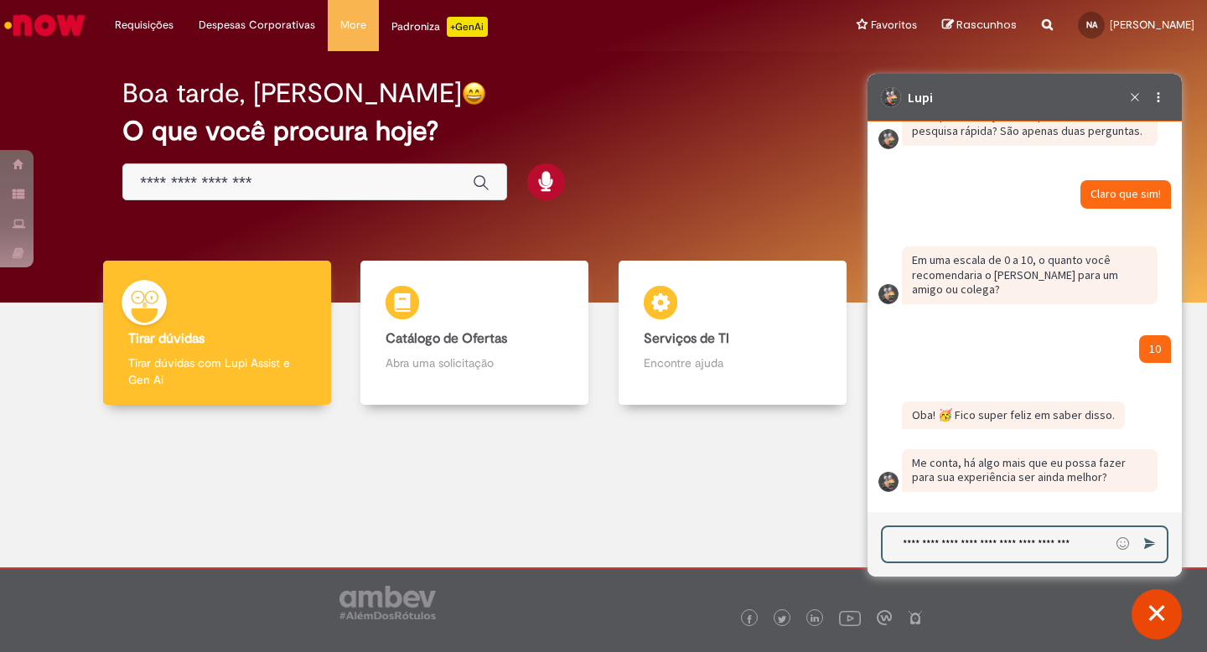
scroll to position [2396, 0]
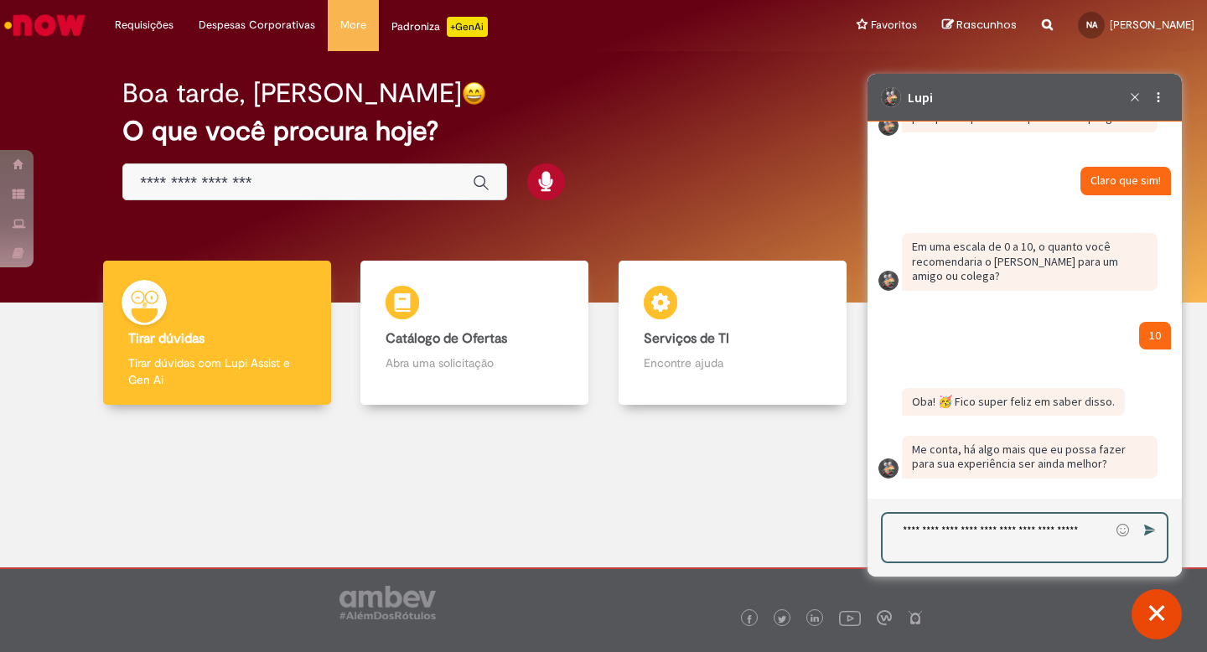
type textarea "**********"
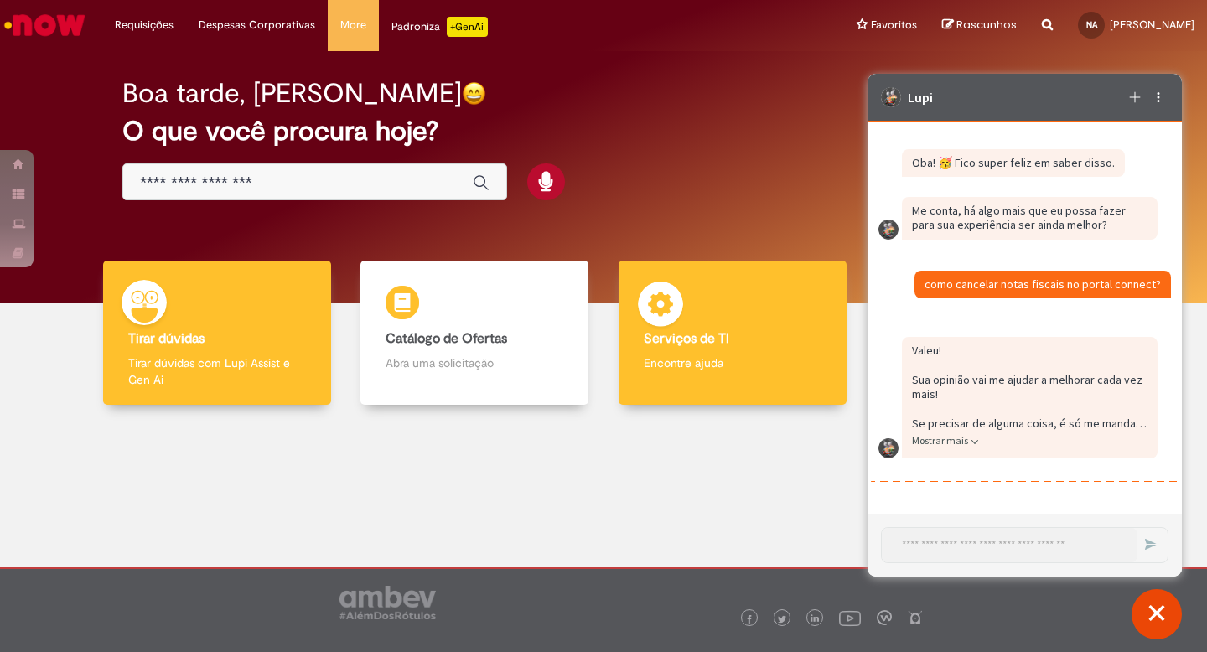
scroll to position [2600, 0]
click at [692, 321] on div "Serviços de TI Serviços de TI Encontre ajuda" at bounding box center [733, 333] width 228 height 145
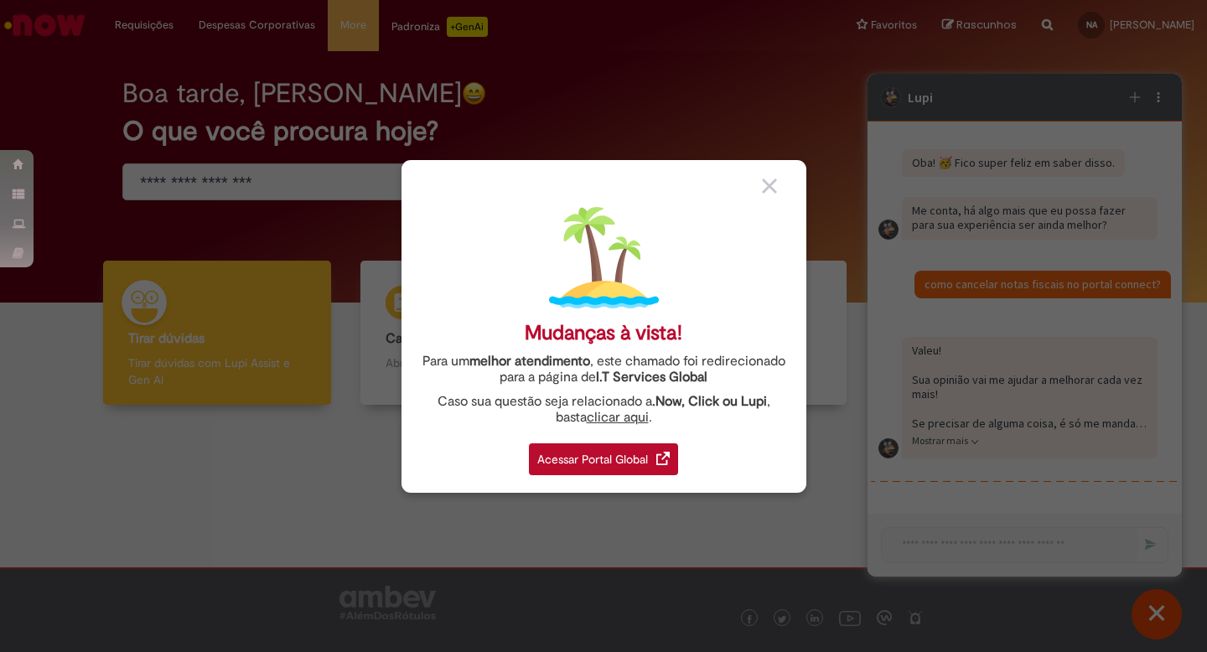
click at [782, 177] on div at bounding box center [778, 186] width 32 height 18
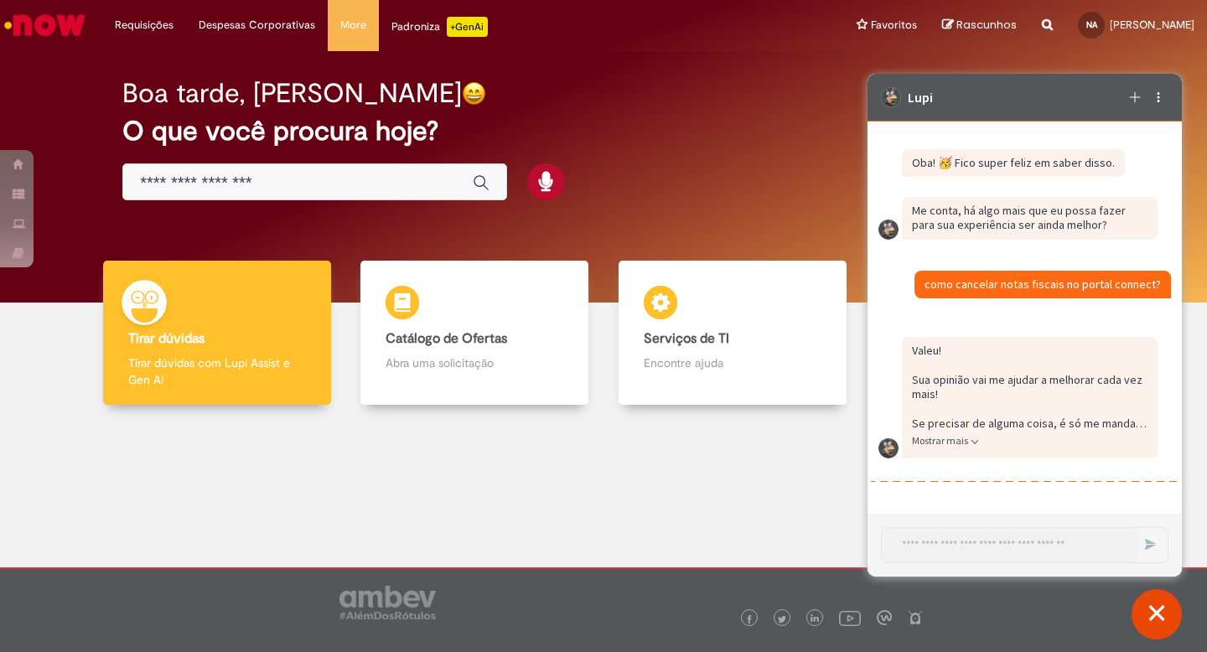
click at [997, 29] on span "Rascunhos" at bounding box center [987, 25] width 60 height 16
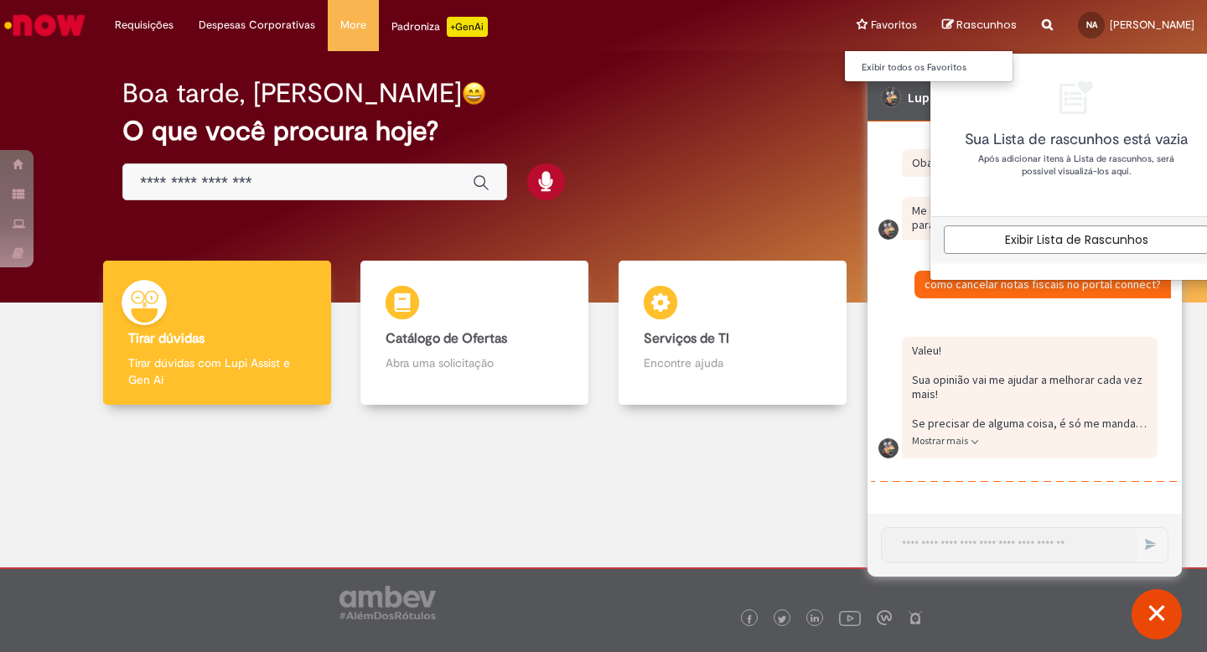
click at [909, 21] on li "Favoritos Exibir todos os Favoritos" at bounding box center [887, 25] width 86 height 50
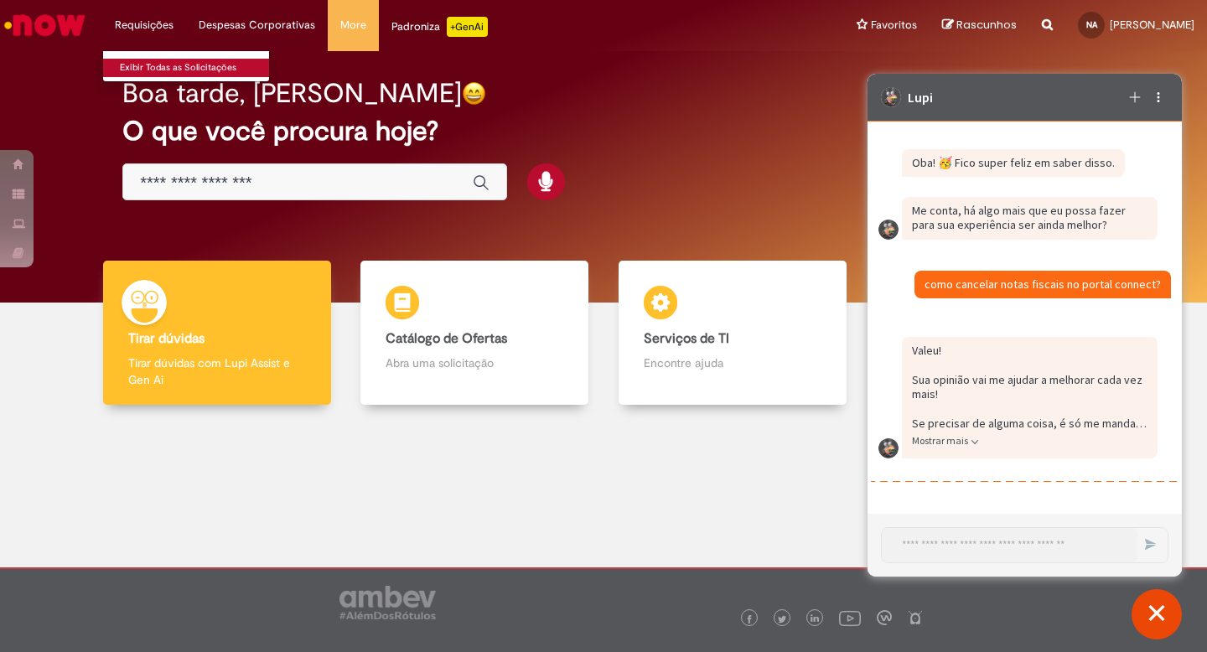
click at [163, 61] on link "Exibir Todas as Solicitações" at bounding box center [195, 68] width 184 height 18
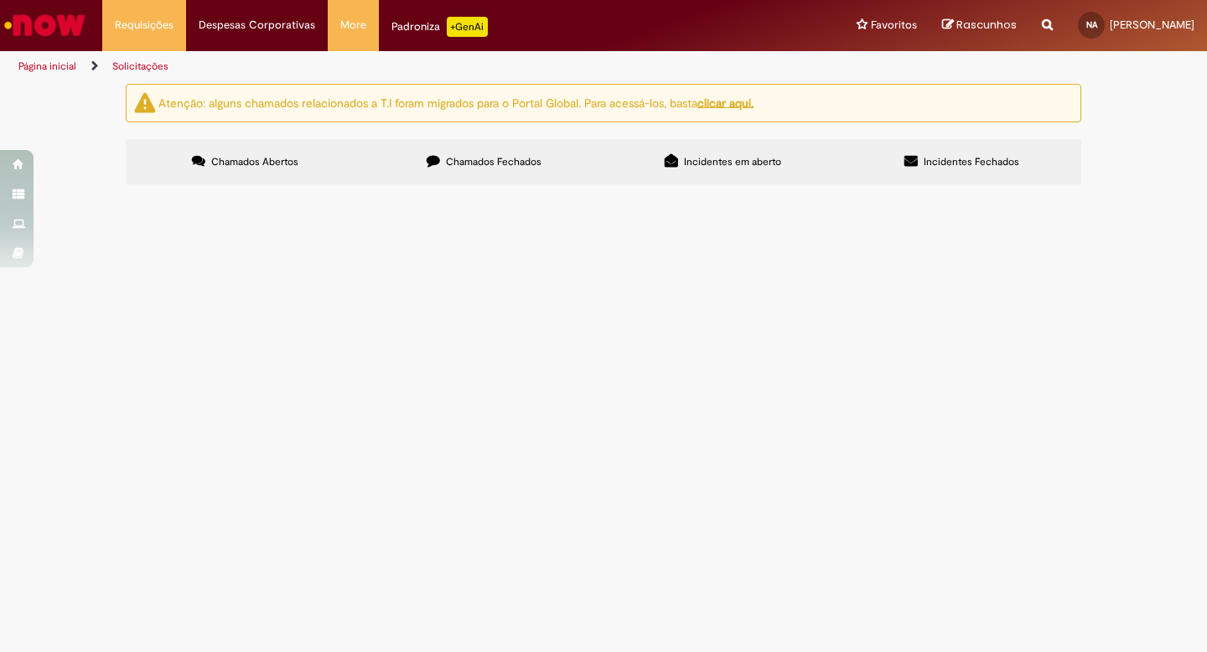
click at [563, 167] on label "Chamados Fechados" at bounding box center [484, 161] width 239 height 45
click at [993, 171] on label "Incidentes Fechados" at bounding box center [962, 161] width 239 height 45
click at [719, 167] on span "Incidentes em aberto" at bounding box center [732, 161] width 97 height 13
click at [286, 161] on span "Chamados Abertos" at bounding box center [254, 161] width 87 height 13
drag, startPoint x: 495, startPoint y: 99, endPoint x: 504, endPoint y: 99, distance: 9.2
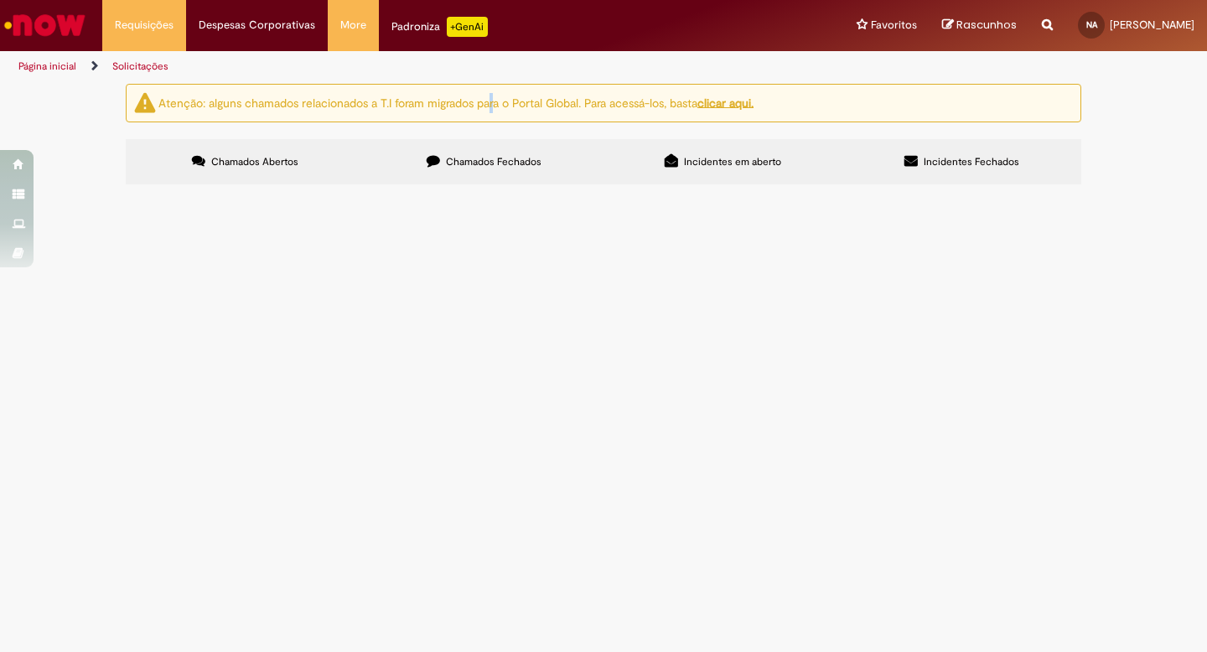
click at [495, 99] on ng-bind-html "Atenção: alguns chamados relacionados a T.I foram migrados para o Portal Global…" at bounding box center [455, 102] width 595 height 15
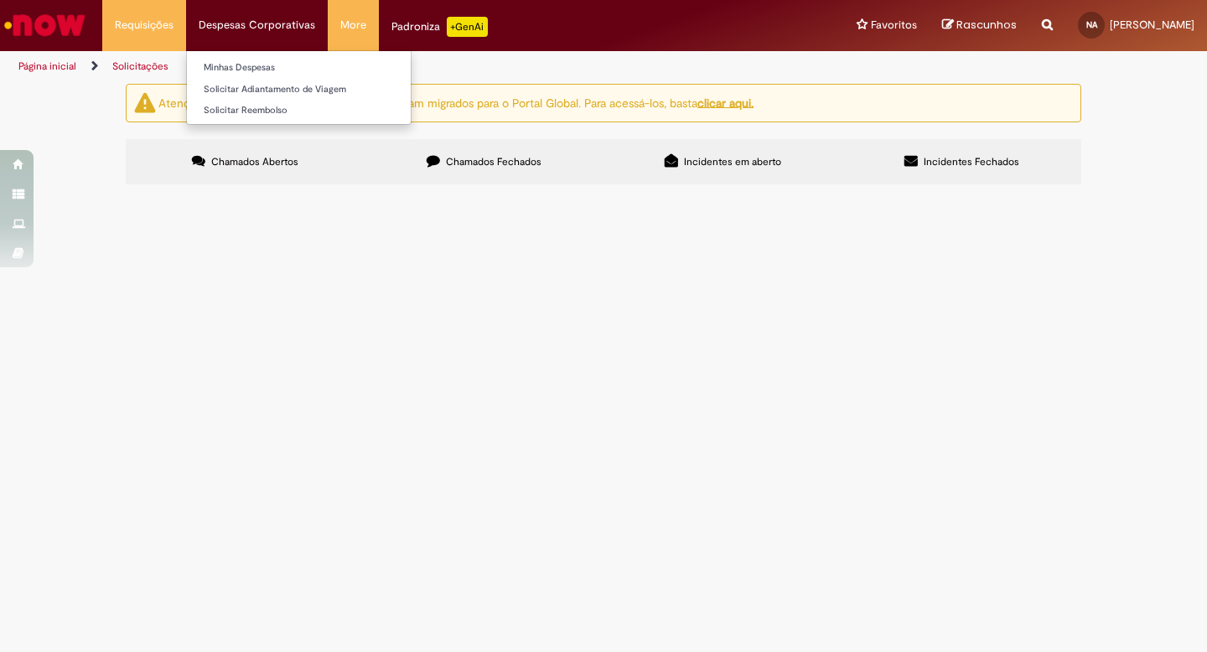
click at [241, 45] on li "Despesas Corporativas Minhas Despesas Solicitar Adiantamento de Viagem Solicita…" at bounding box center [257, 25] width 142 height 50
